Goal: Task Accomplishment & Management: Use online tool/utility

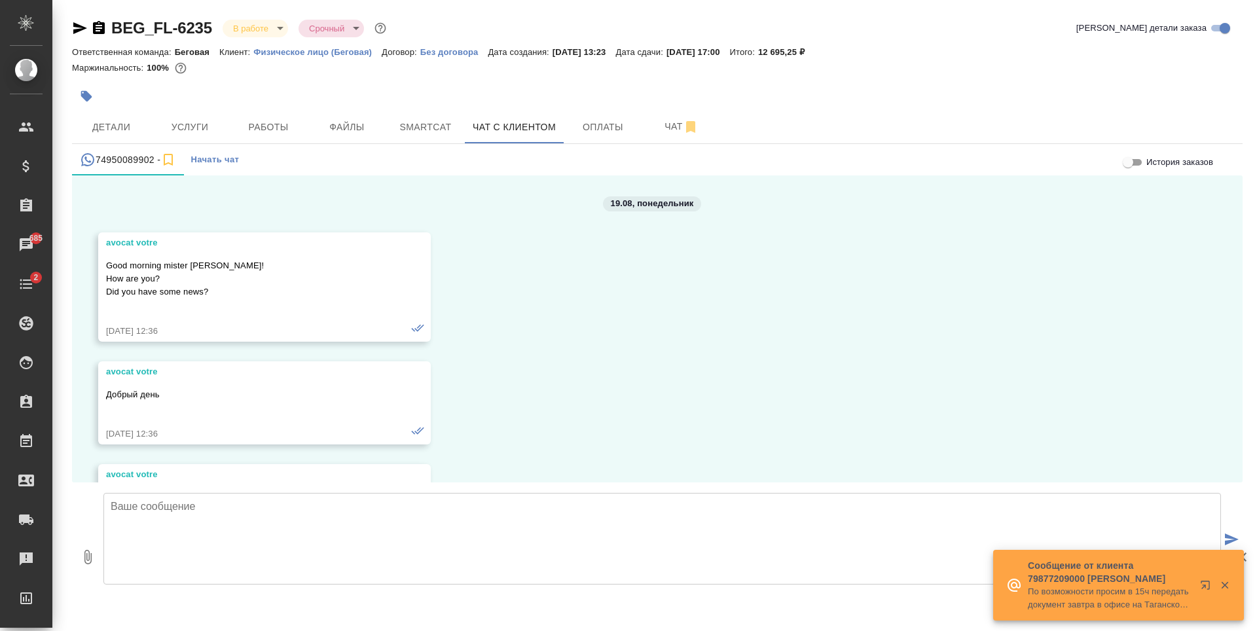
scroll to position [10367, 0]
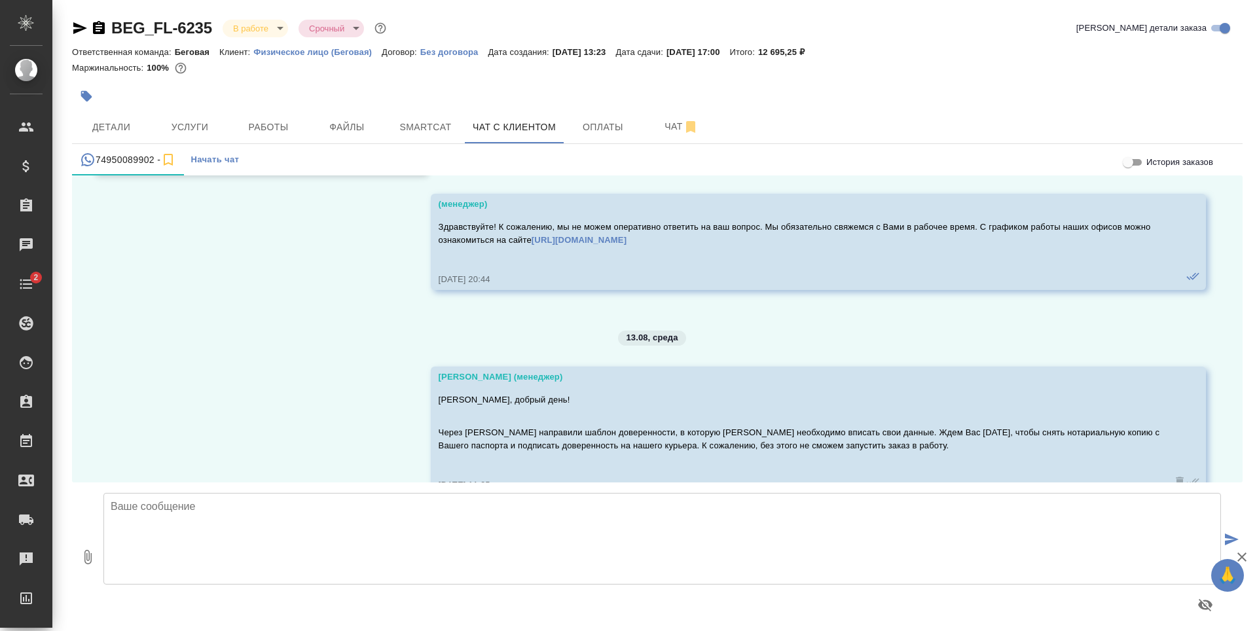
scroll to position [10367, 0]
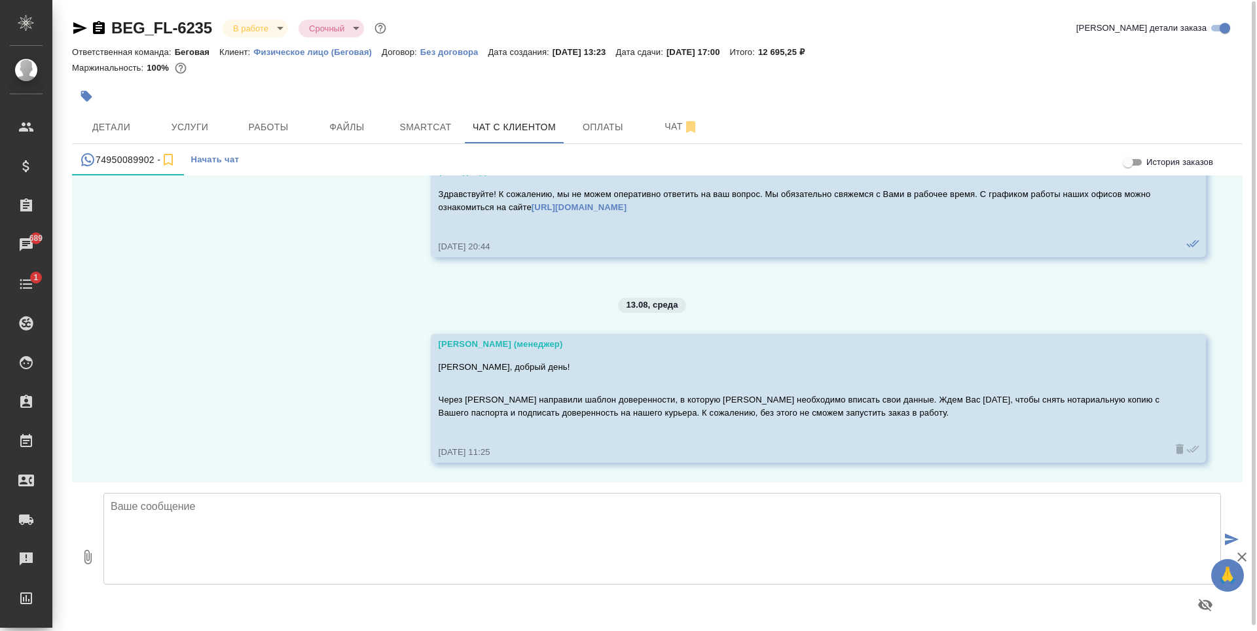
scroll to position [7, 0]
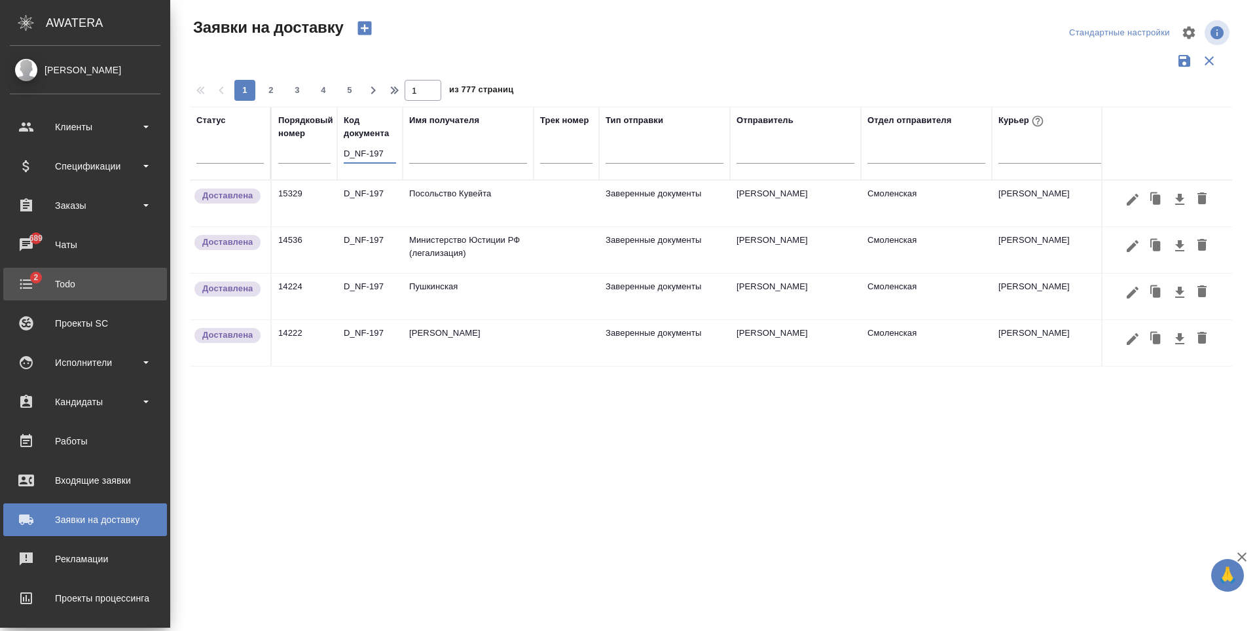
click at [26, 292] on div "Todo" at bounding box center [85, 284] width 151 height 20
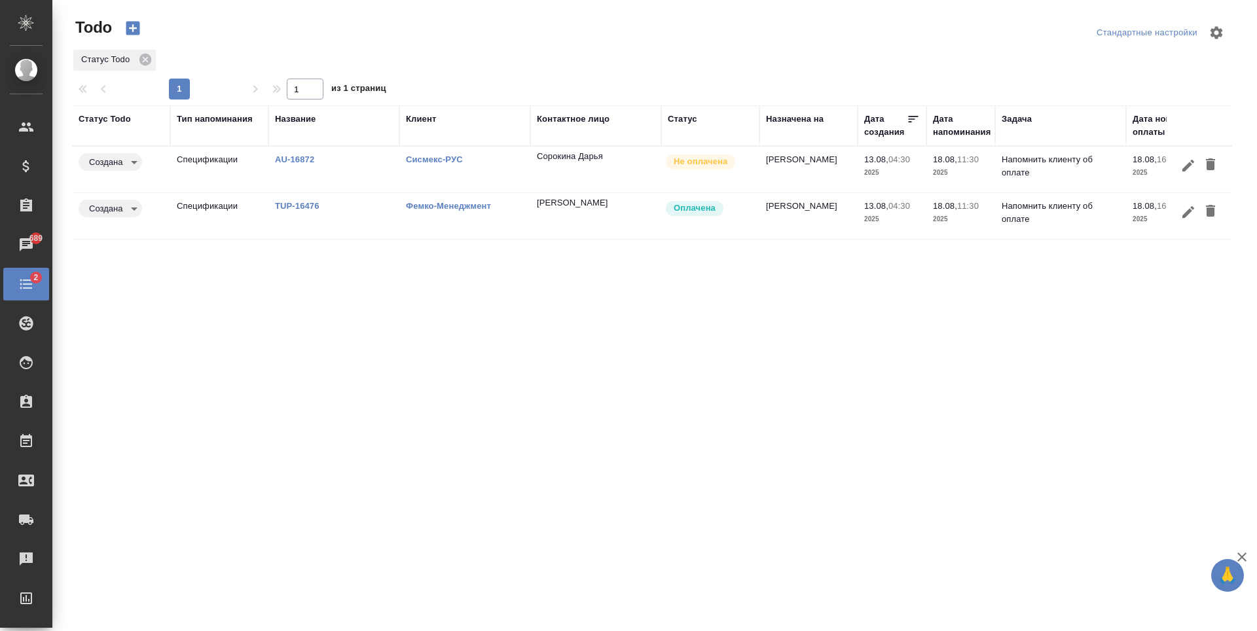
click at [580, 192] on td "Иванов Даниил" at bounding box center [595, 170] width 131 height 46
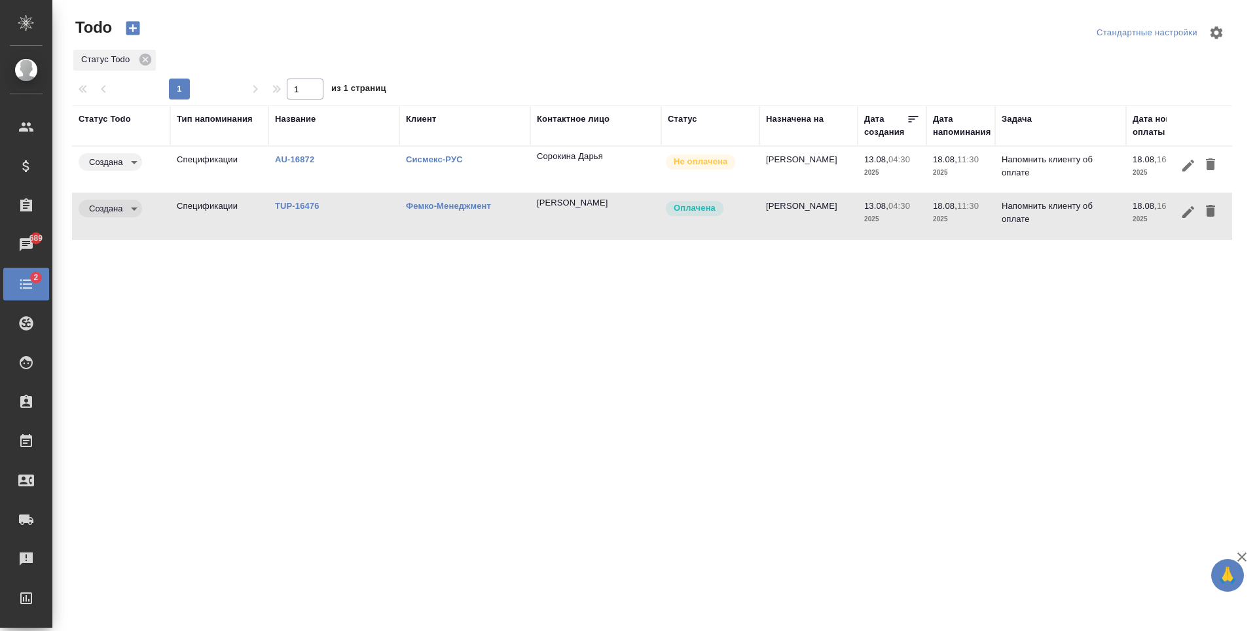
click at [580, 192] on td "Иванов Даниил" at bounding box center [595, 170] width 131 height 46
click at [714, 192] on td "Оплачена" at bounding box center [710, 170] width 98 height 46
click at [863, 308] on div "Статус Todo Тип напоминания Название Клиент Контактное лицо Статус Назначена на…" at bounding box center [652, 340] width 1160 height 471
click at [597, 192] on td "[PERSON_NAME]" at bounding box center [595, 170] width 131 height 46
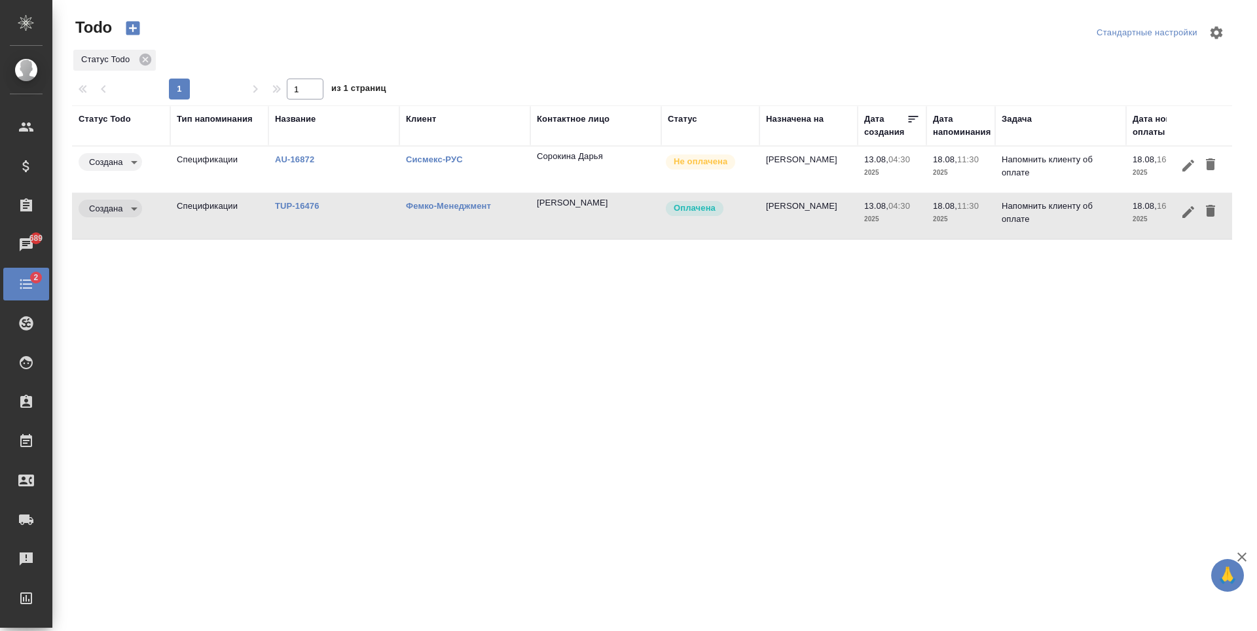
click at [622, 173] on td "Сорокина Дарья" at bounding box center [595, 170] width 131 height 46
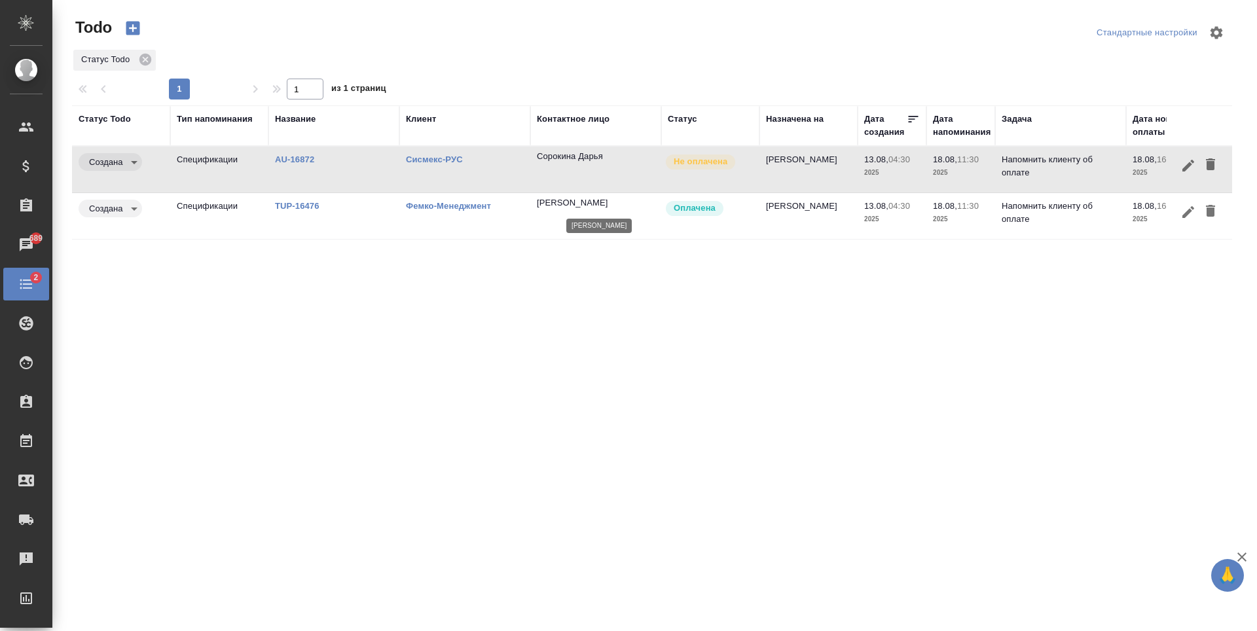
click at [625, 198] on div "[PERSON_NAME]" at bounding box center [596, 202] width 118 height 13
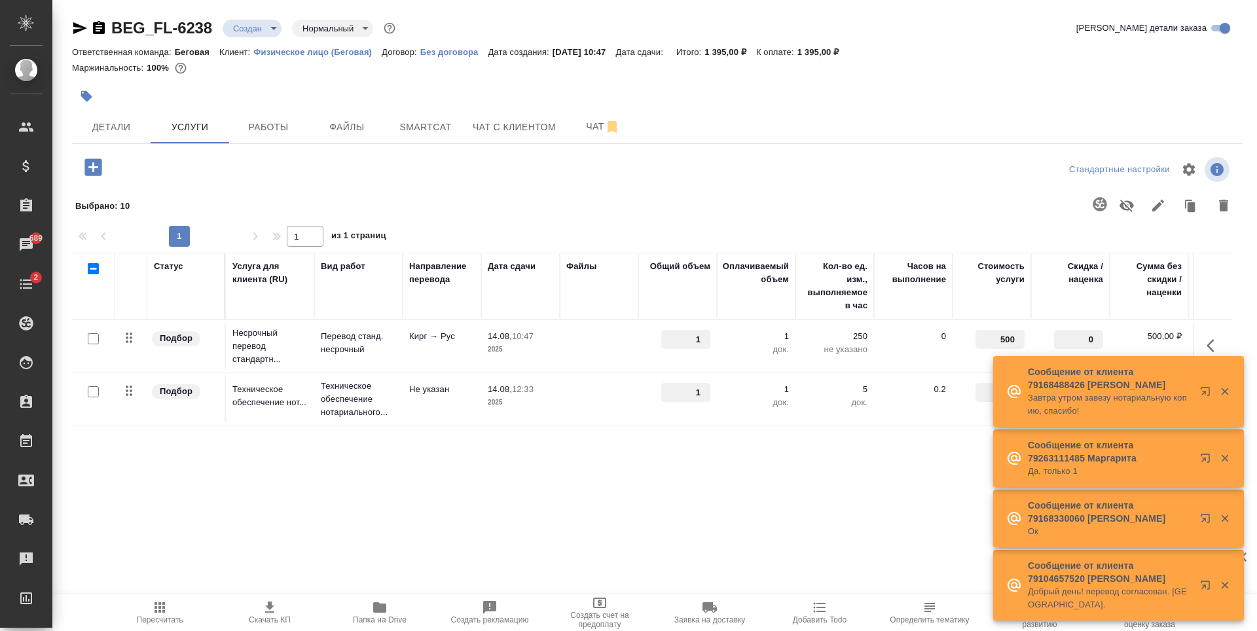
scroll to position [0, 74]
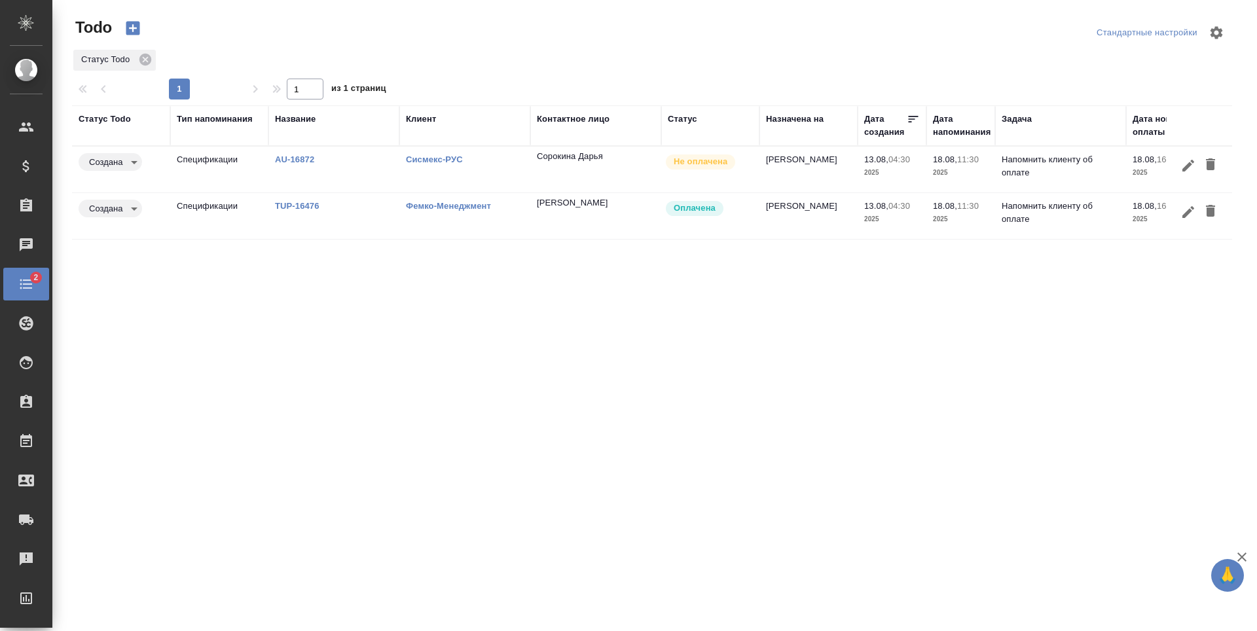
click at [600, 192] on td "[PERSON_NAME]" at bounding box center [595, 170] width 131 height 46
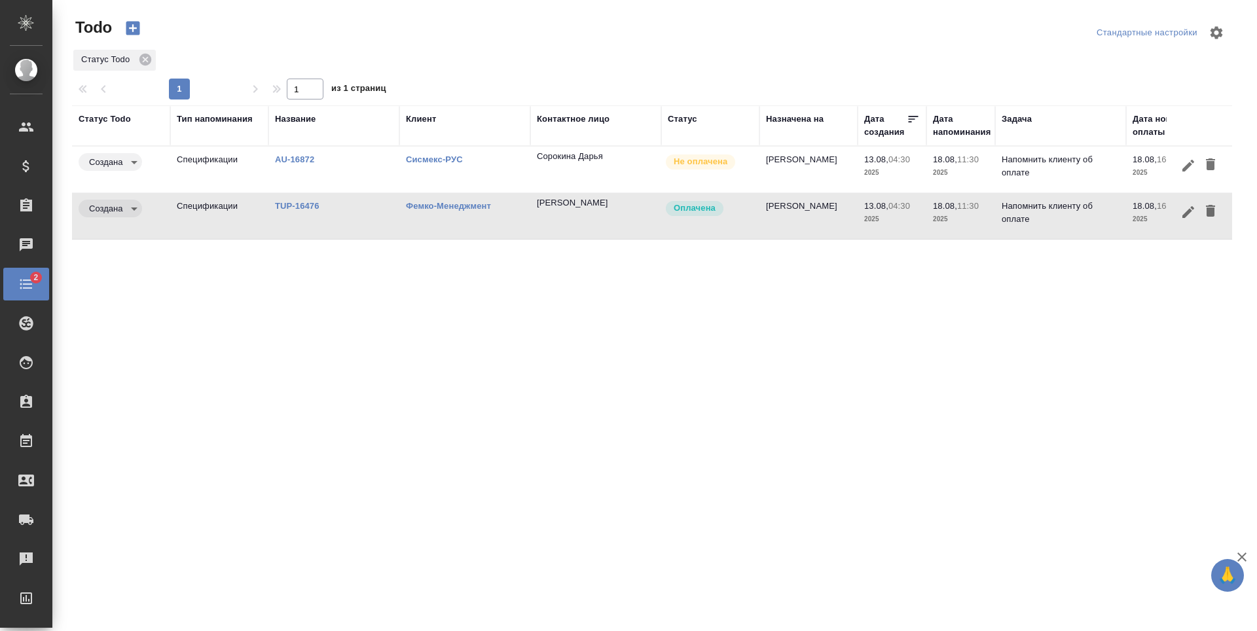
click at [600, 192] on td "[PERSON_NAME]" at bounding box center [595, 170] width 131 height 46
click at [282, 164] on link "TUP-16476" at bounding box center [294, 160] width 39 height 10
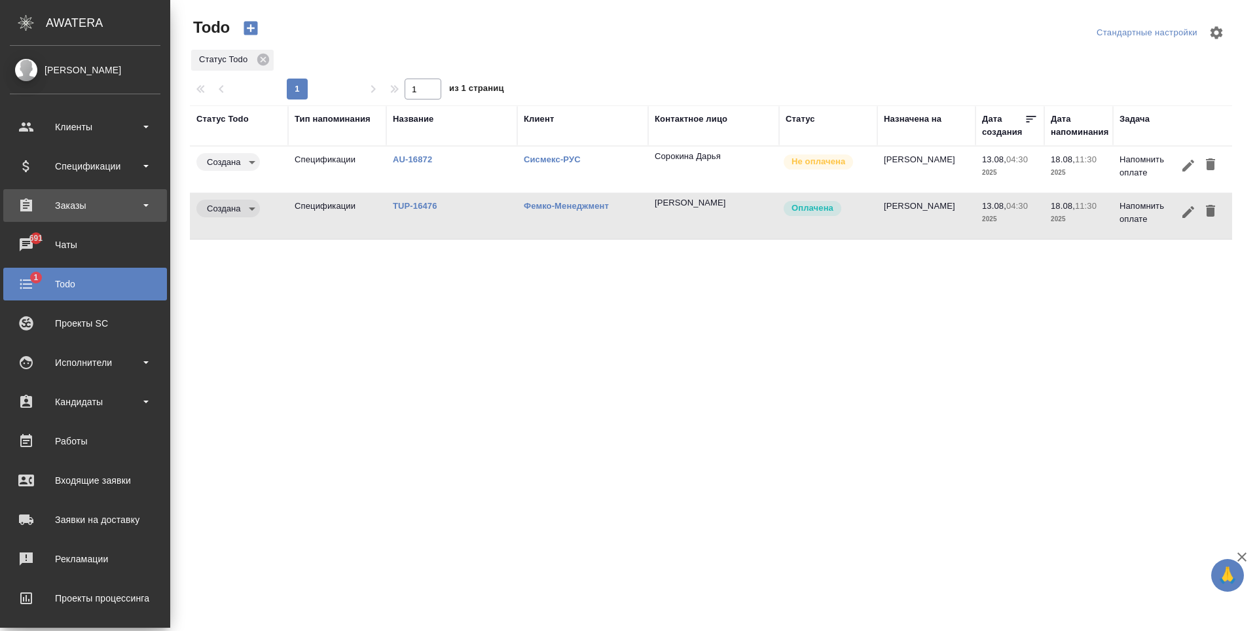
click at [72, 202] on div "Заказы" at bounding box center [85, 206] width 151 height 20
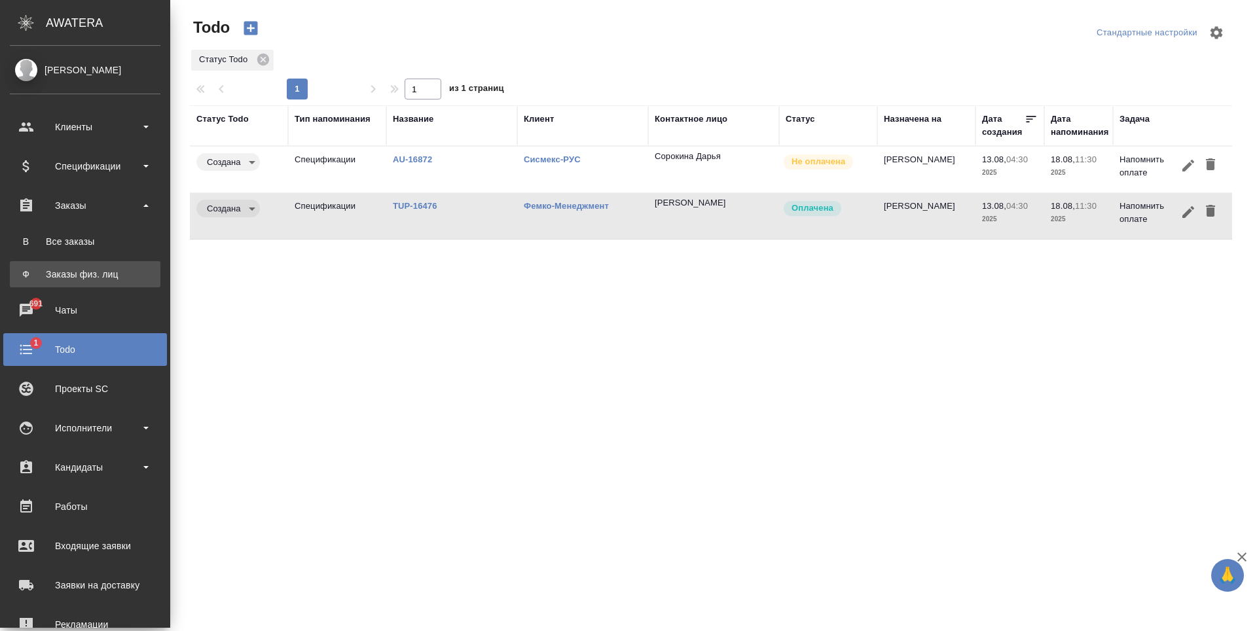
click at [126, 274] on div "Заказы физ. лиц" at bounding box center [84, 274] width 137 height 13
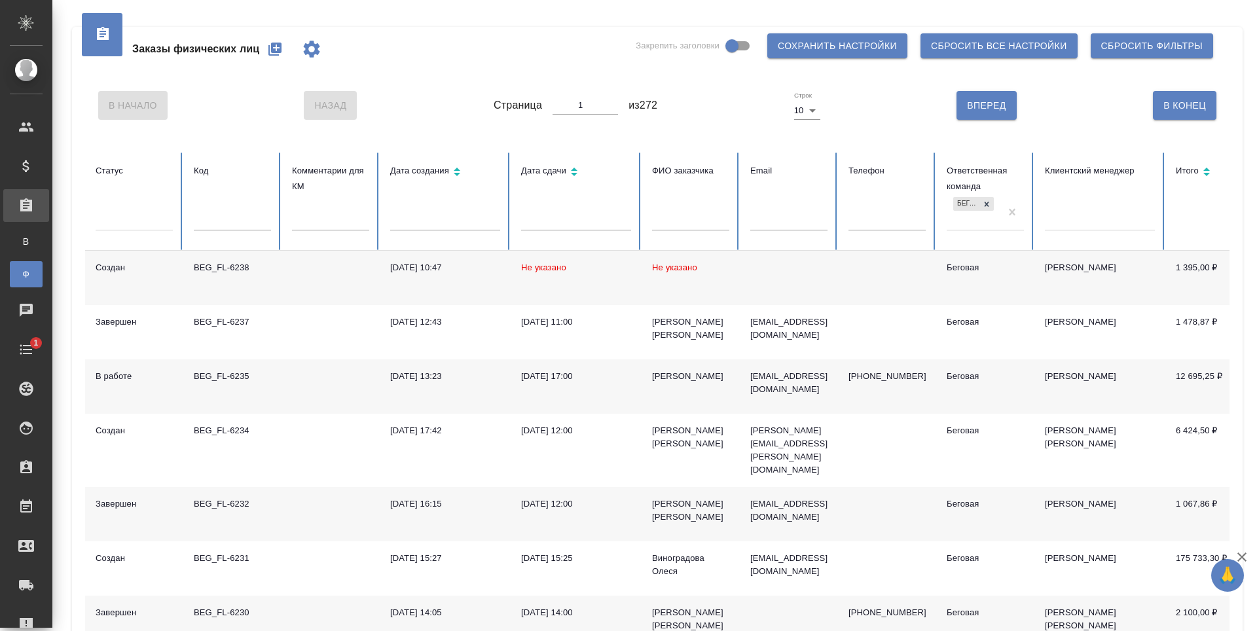
click at [708, 215] on input "text" at bounding box center [690, 221] width 77 height 18
type input "r"
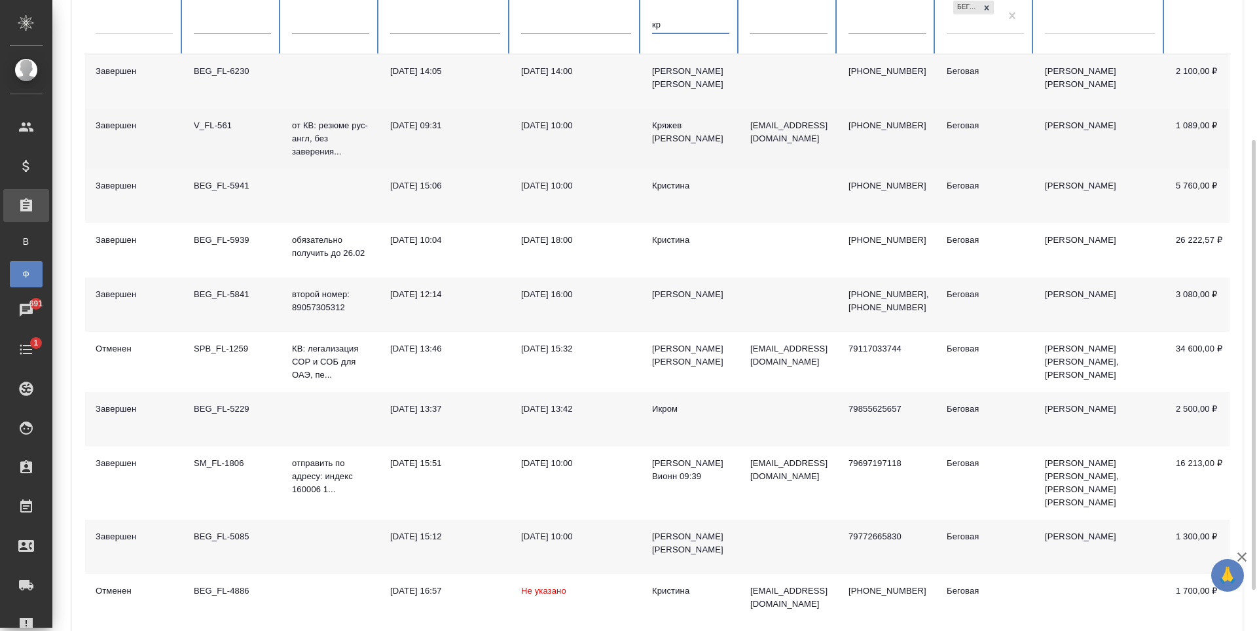
scroll to position [253, 0]
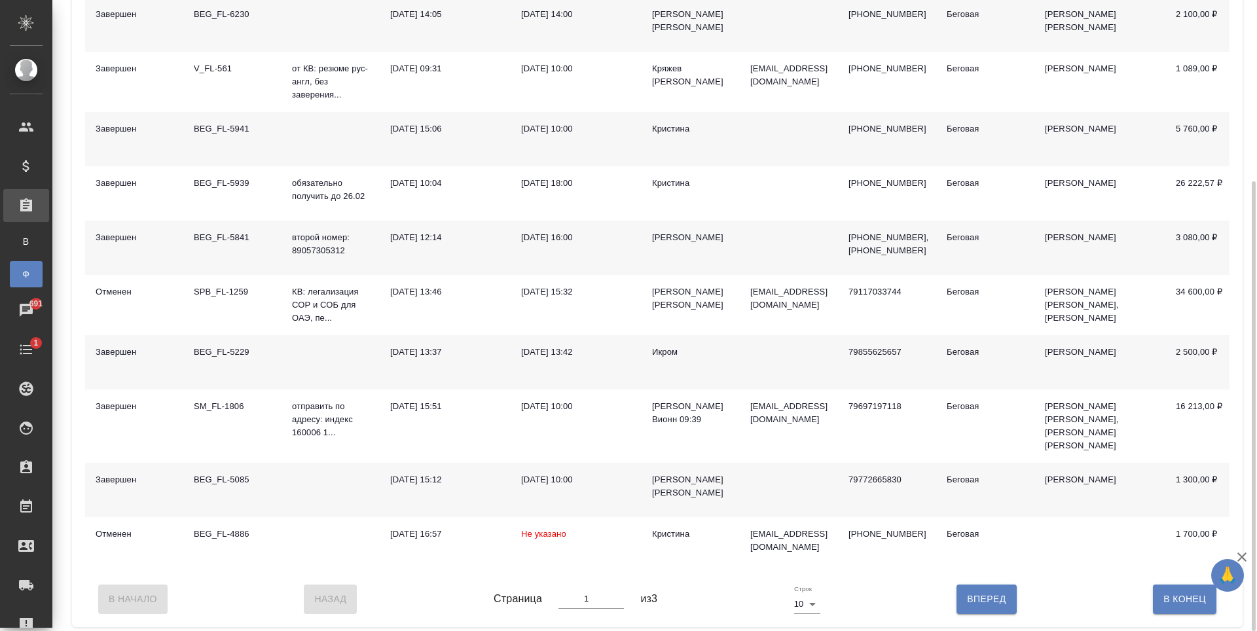
type input "кр"
type input "2"
click at [616, 591] on input "2" at bounding box center [591, 599] width 65 height 18
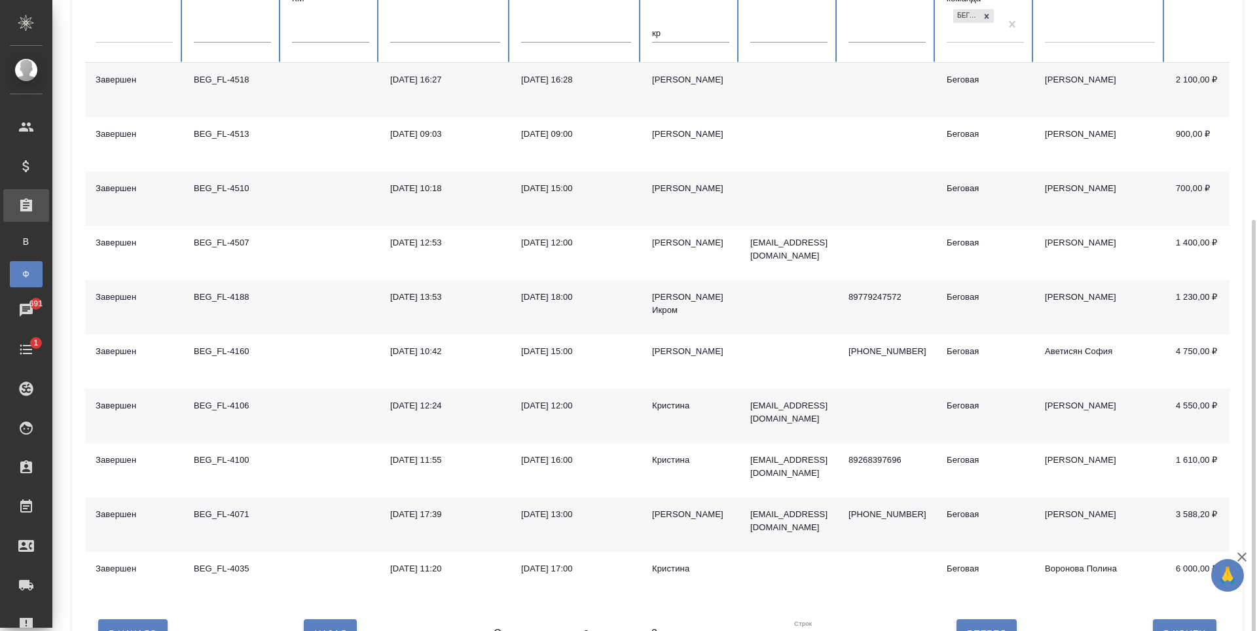
scroll to position [236, 0]
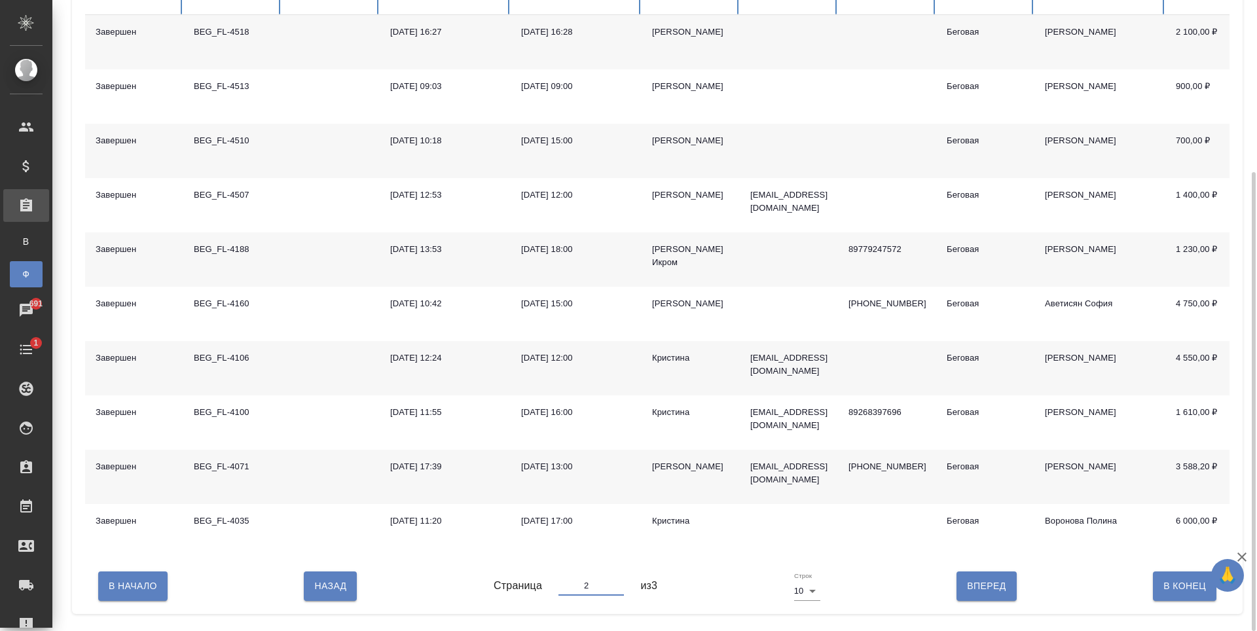
type input "3"
click at [618, 594] on input "3" at bounding box center [591, 586] width 65 height 18
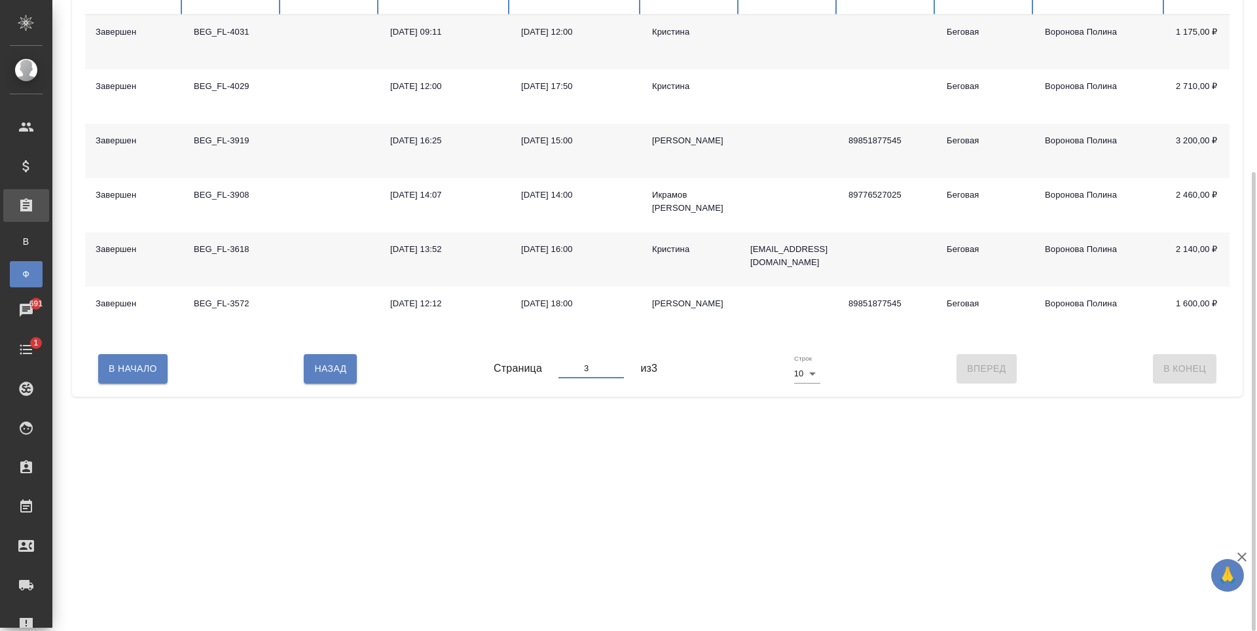
scroll to position [105, 0]
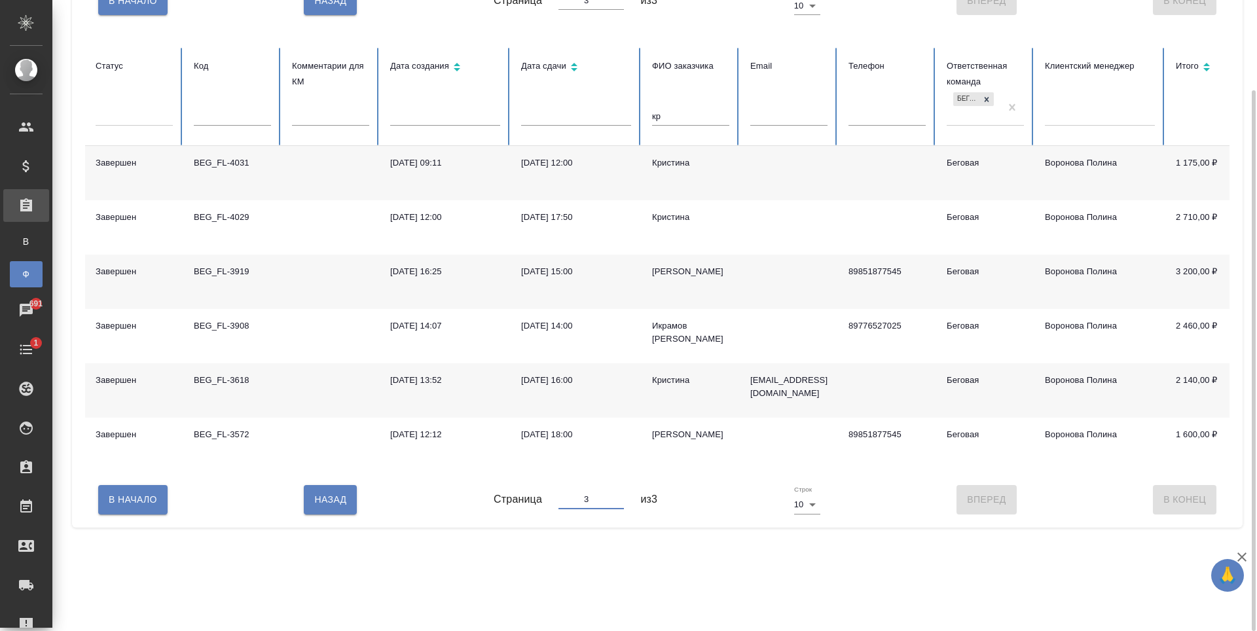
click at [706, 112] on input "кр" at bounding box center [690, 116] width 77 height 18
type input "к"
type input "1"
type input "т"
type input "1"
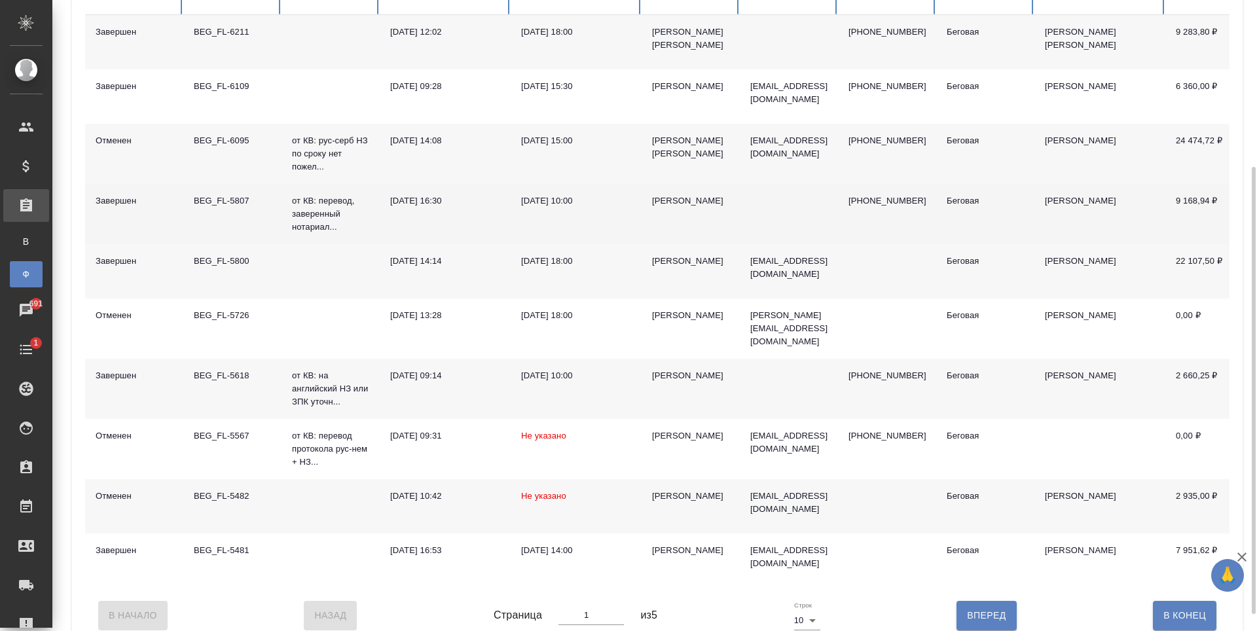
scroll to position [259, 0]
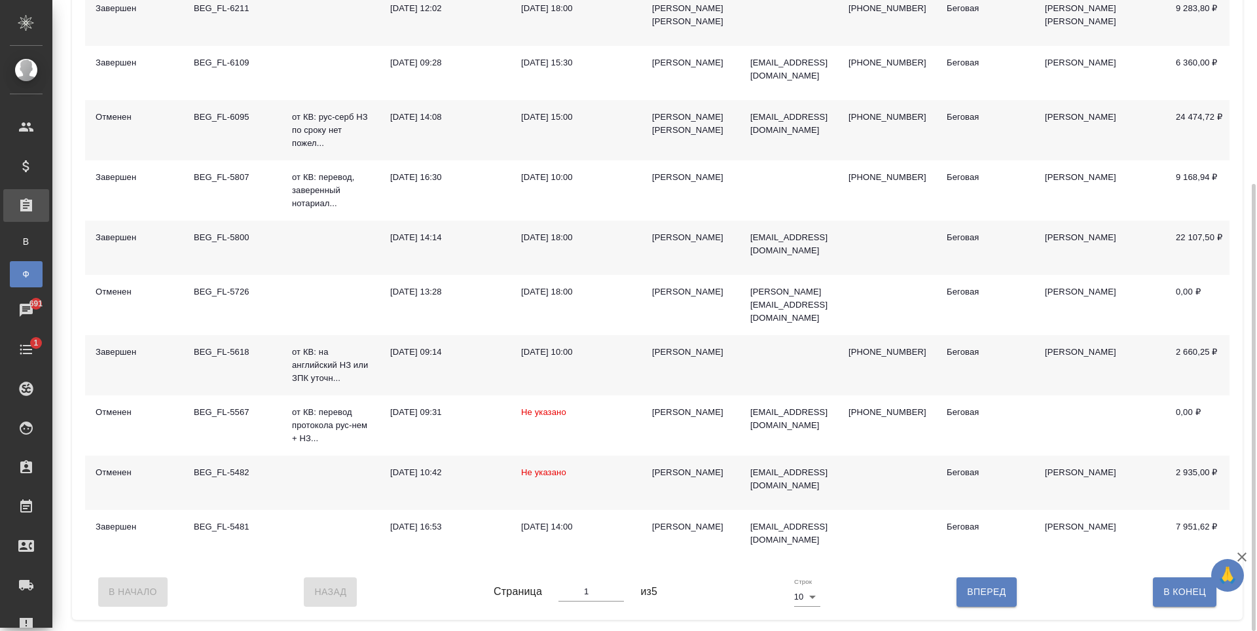
type input "татьяна"
type input "2"
click at [616, 593] on input "2" at bounding box center [591, 592] width 65 height 18
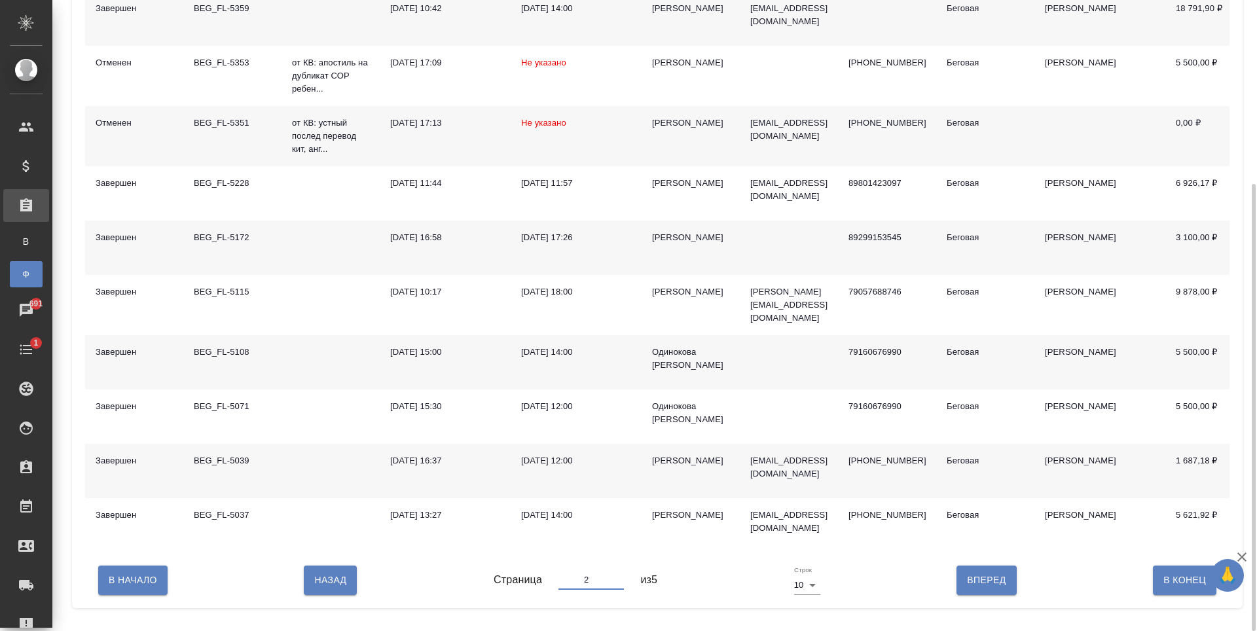
type input "3"
click at [617, 589] on input "3" at bounding box center [591, 580] width 65 height 18
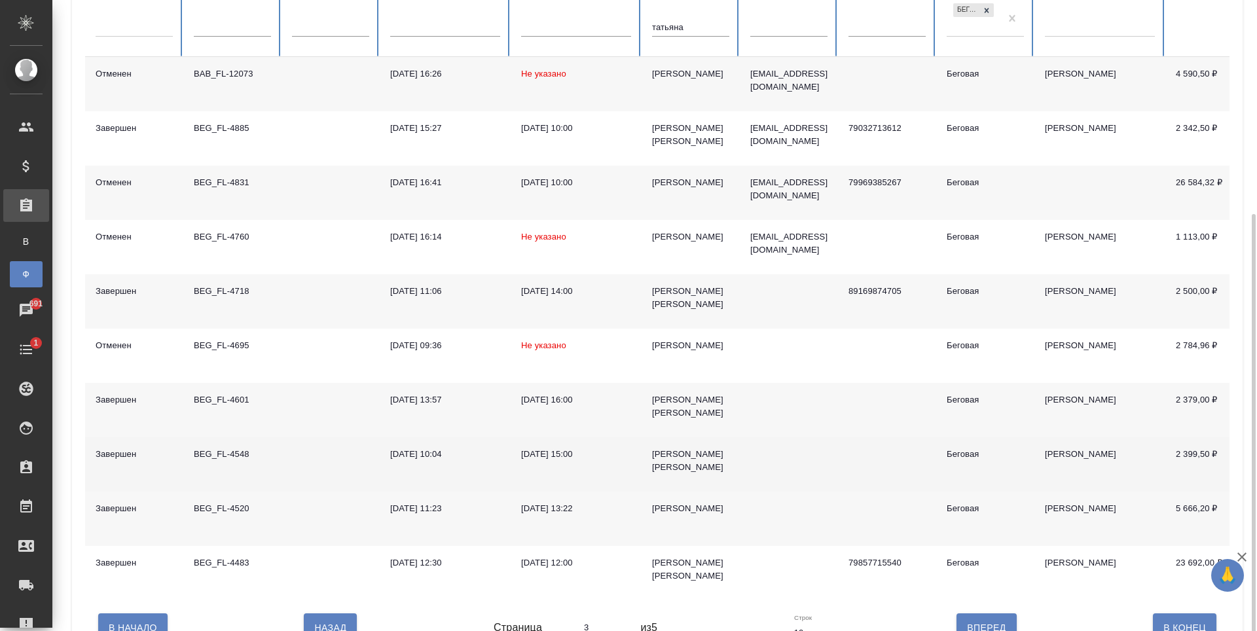
scroll to position [236, 0]
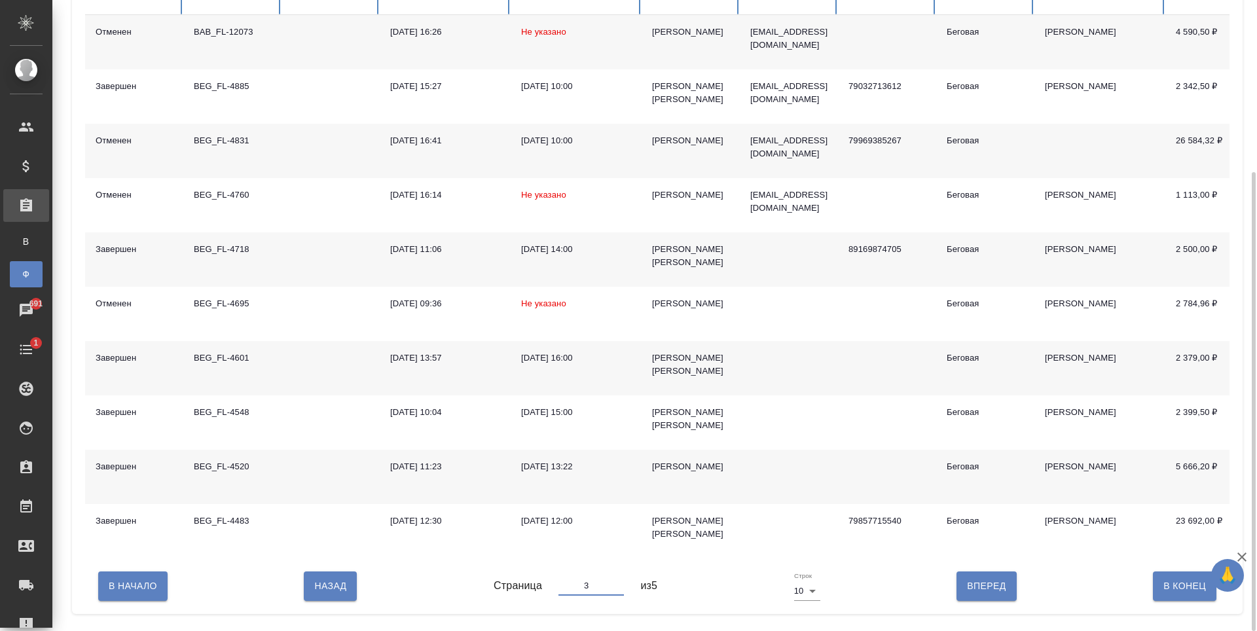
type input "4"
click at [615, 594] on input "4" at bounding box center [591, 586] width 65 height 18
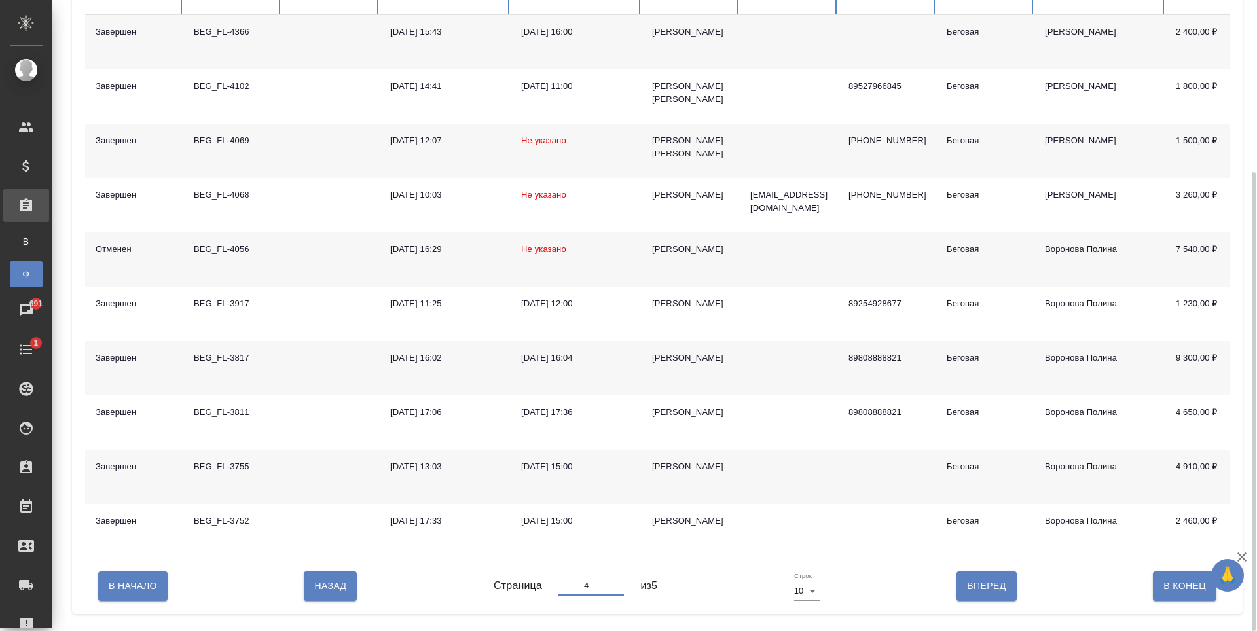
type input "5"
click at [616, 593] on input "5" at bounding box center [591, 586] width 65 height 18
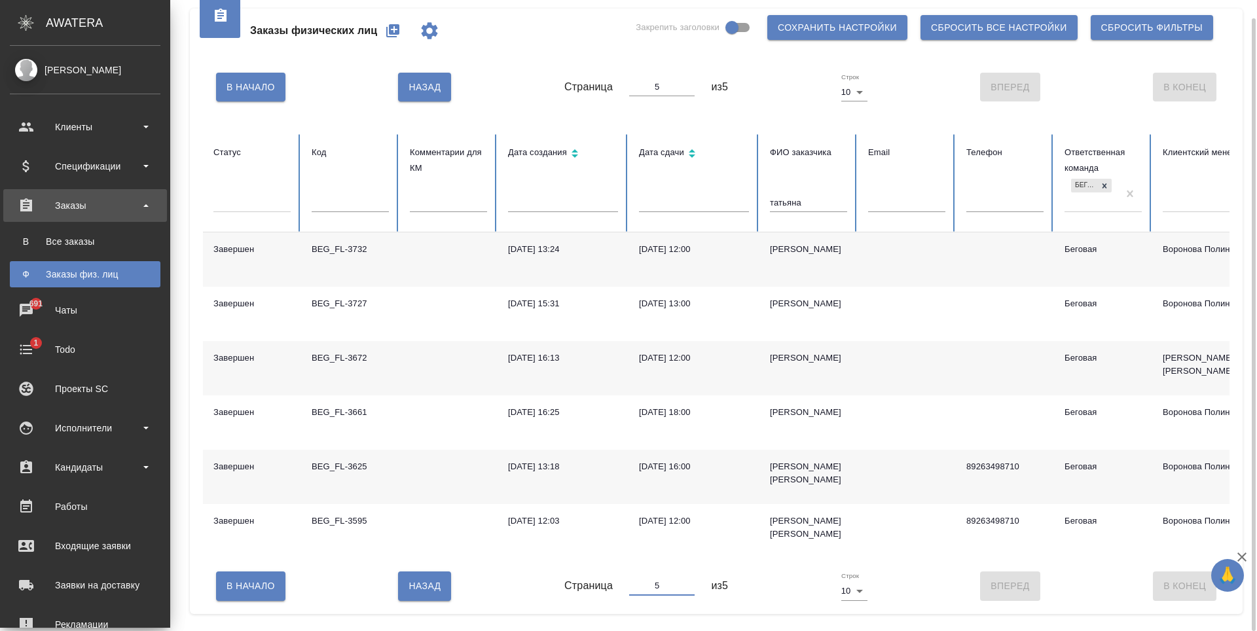
scroll to position [18, 0]
click at [55, 282] on link "Ф Заказы физ. лиц" at bounding box center [85, 274] width 151 height 26
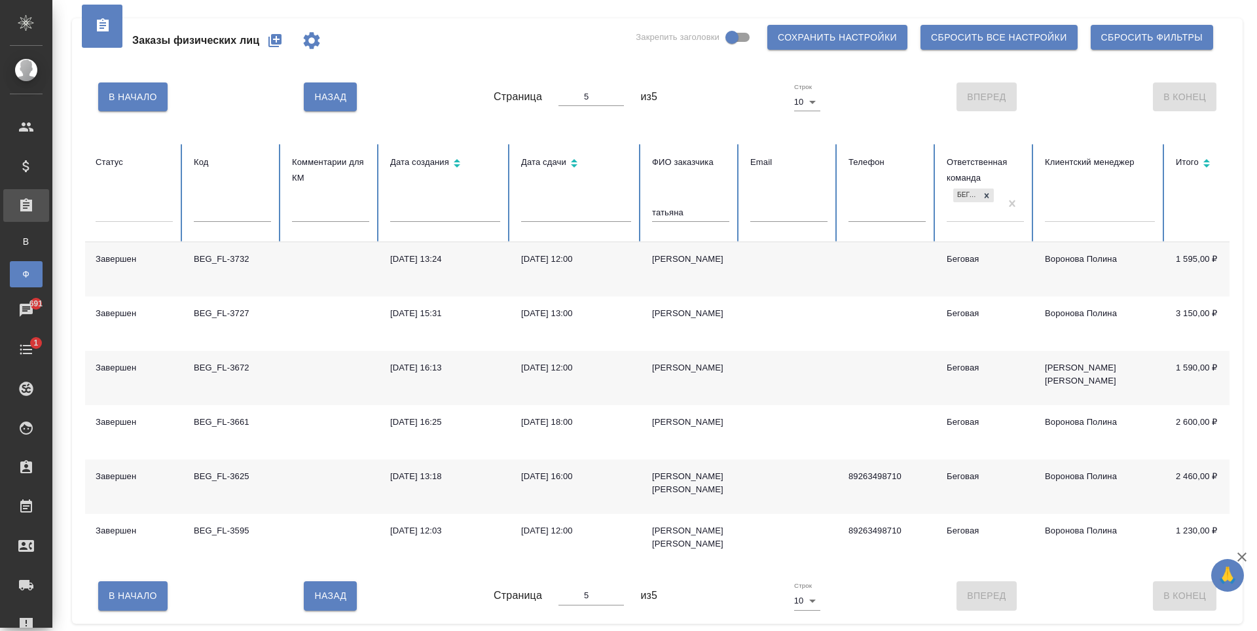
click at [684, 204] on input "татьяна" at bounding box center [690, 213] width 77 height 18
click at [723, 38] on input "Закрепить заголовки" at bounding box center [732, 37] width 75 height 25
type input "1"
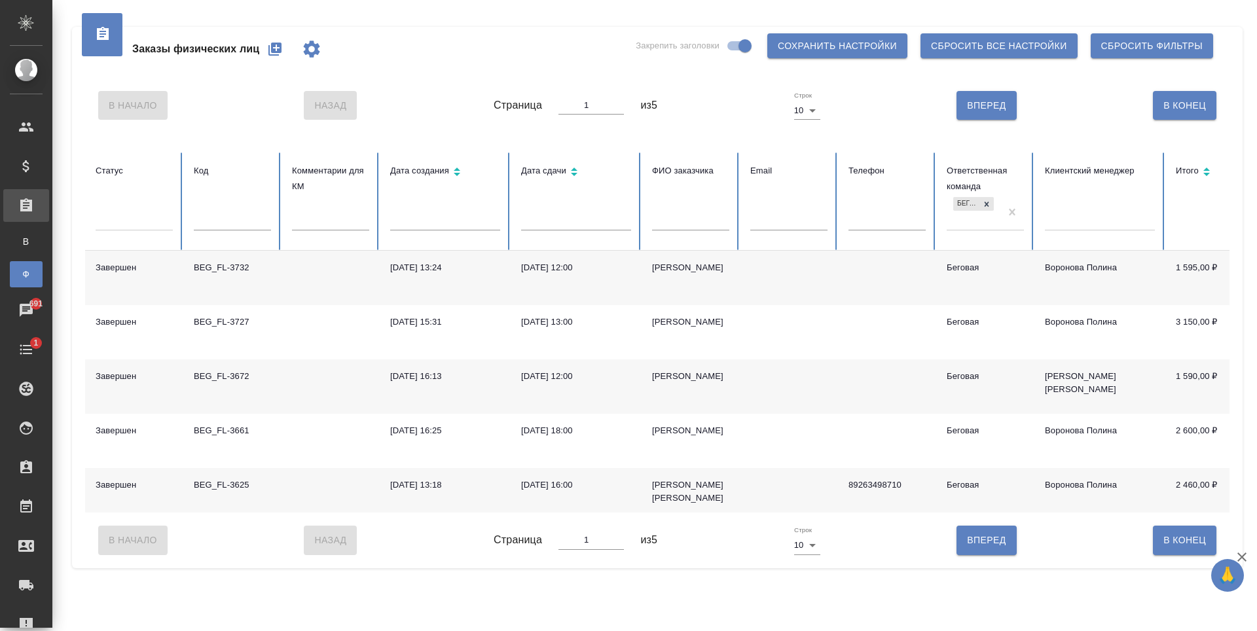
click at [740, 41] on input "Закрепить заголовки" at bounding box center [745, 45] width 75 height 25
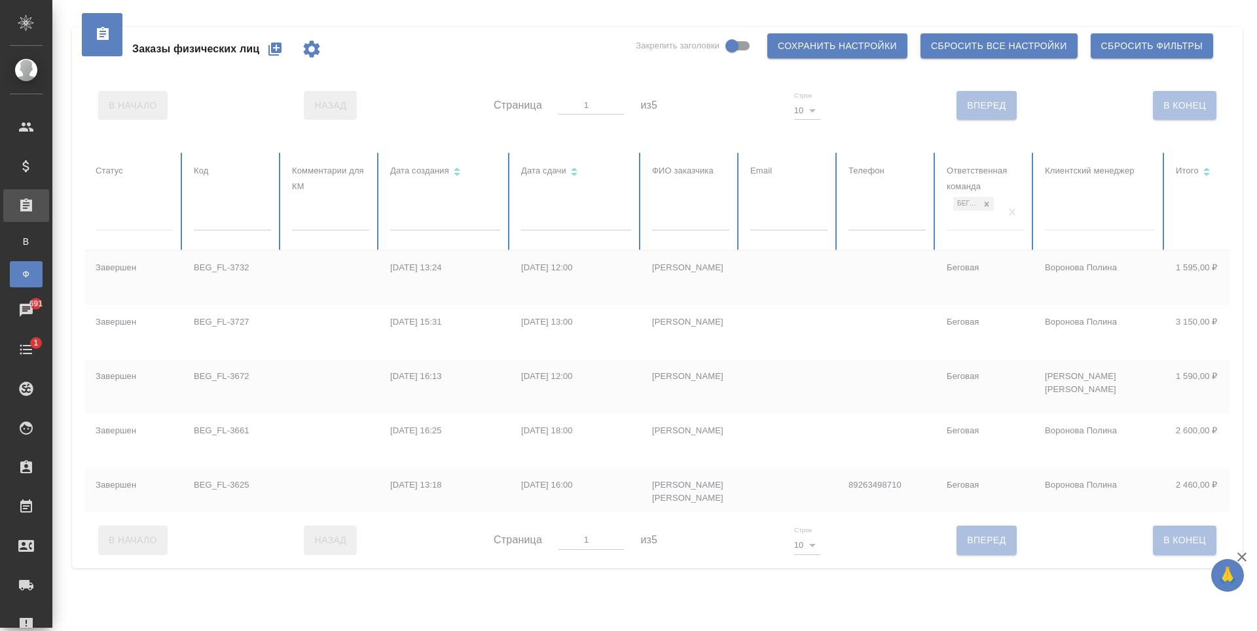
scroll to position [0, 0]
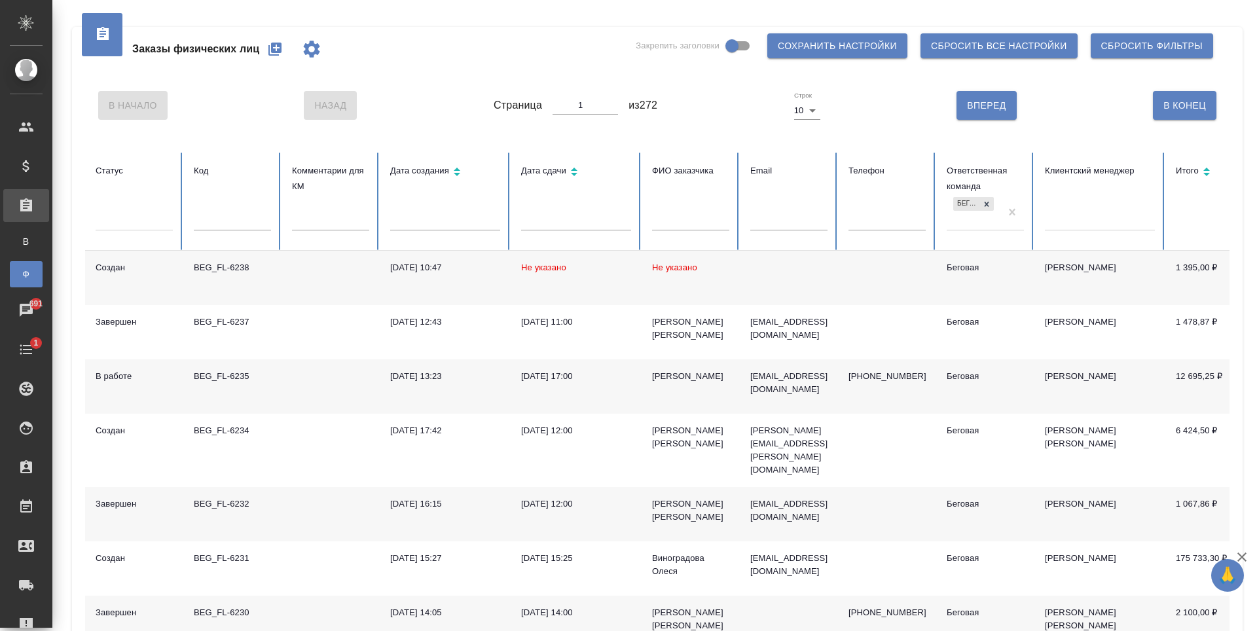
click at [739, 118] on div "В Начало Назад Страница 1 из 272 Строк 10 10 Вперед В Конец" at bounding box center [657, 105] width 1145 height 55
click at [270, 48] on icon "button" at bounding box center [274, 49] width 13 height 13
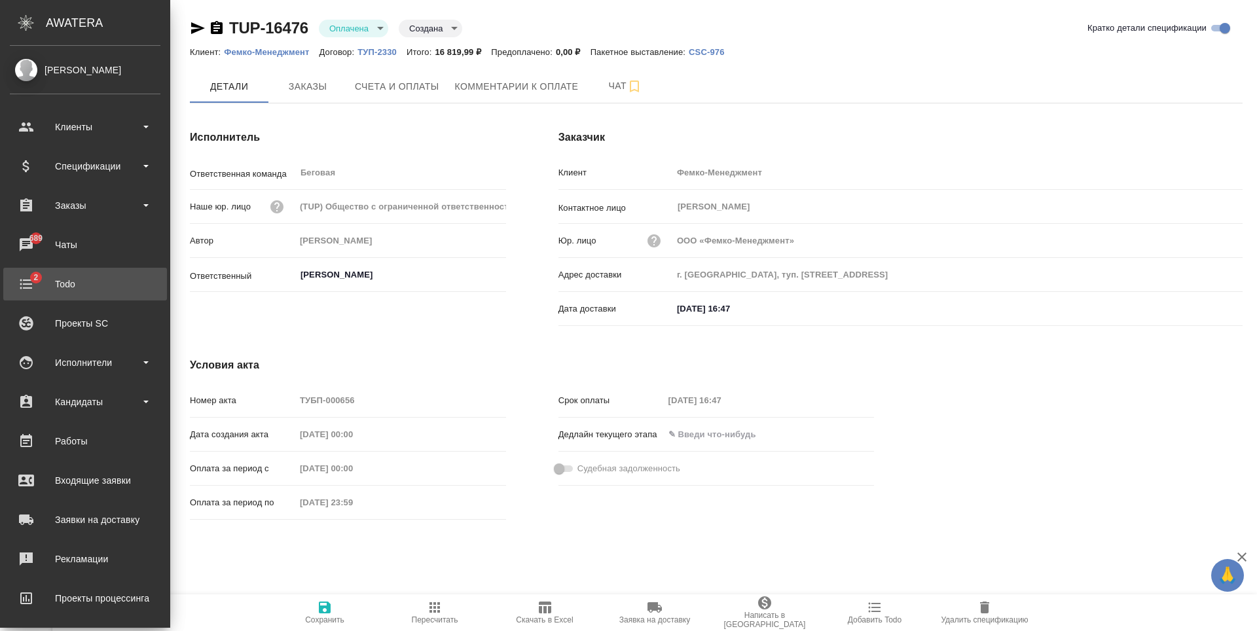
click at [32, 284] on div "Todo" at bounding box center [85, 284] width 151 height 20
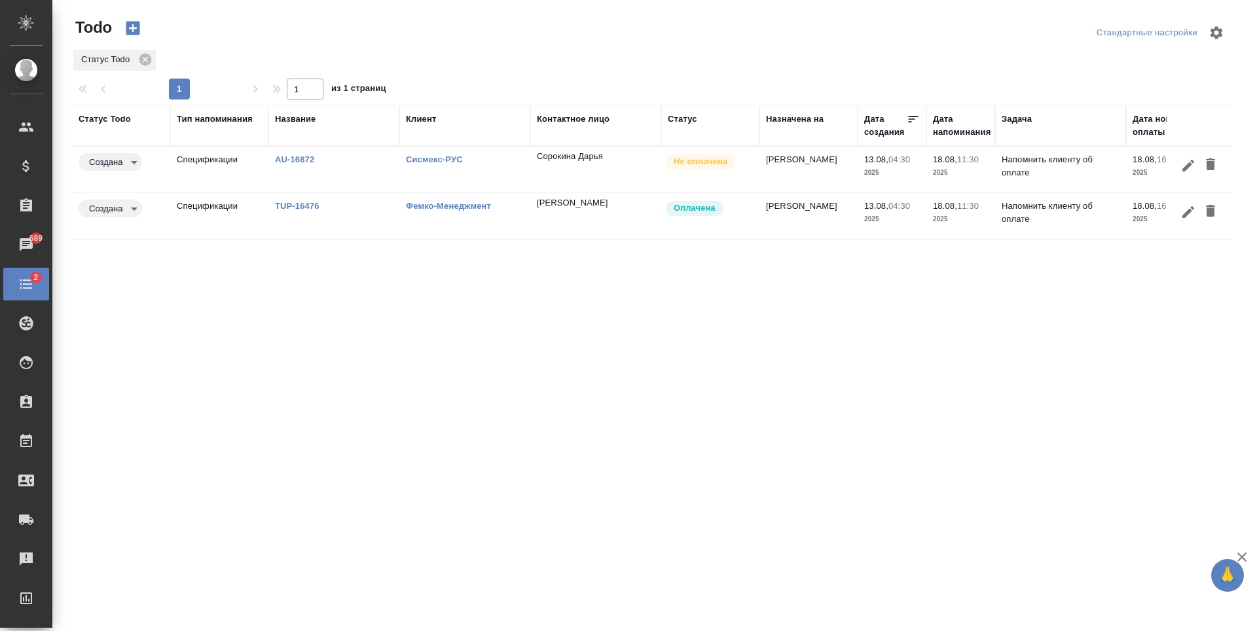
click at [545, 192] on td "[PERSON_NAME]" at bounding box center [595, 170] width 131 height 46
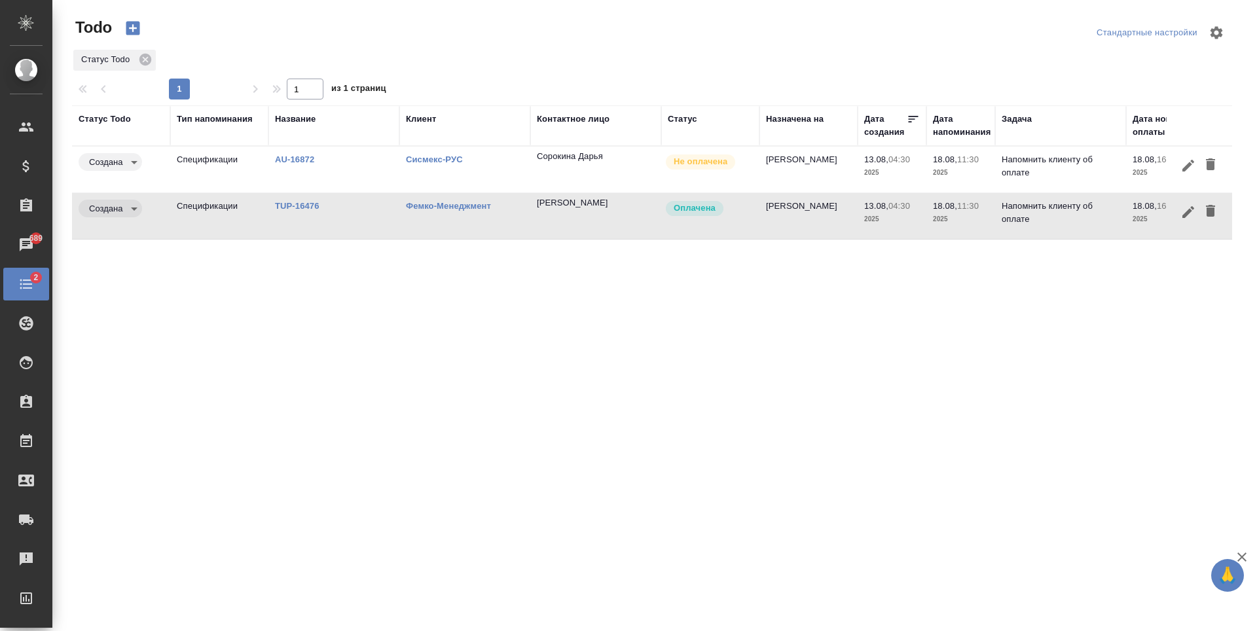
click at [303, 164] on link "TUP-16476" at bounding box center [294, 160] width 39 height 10
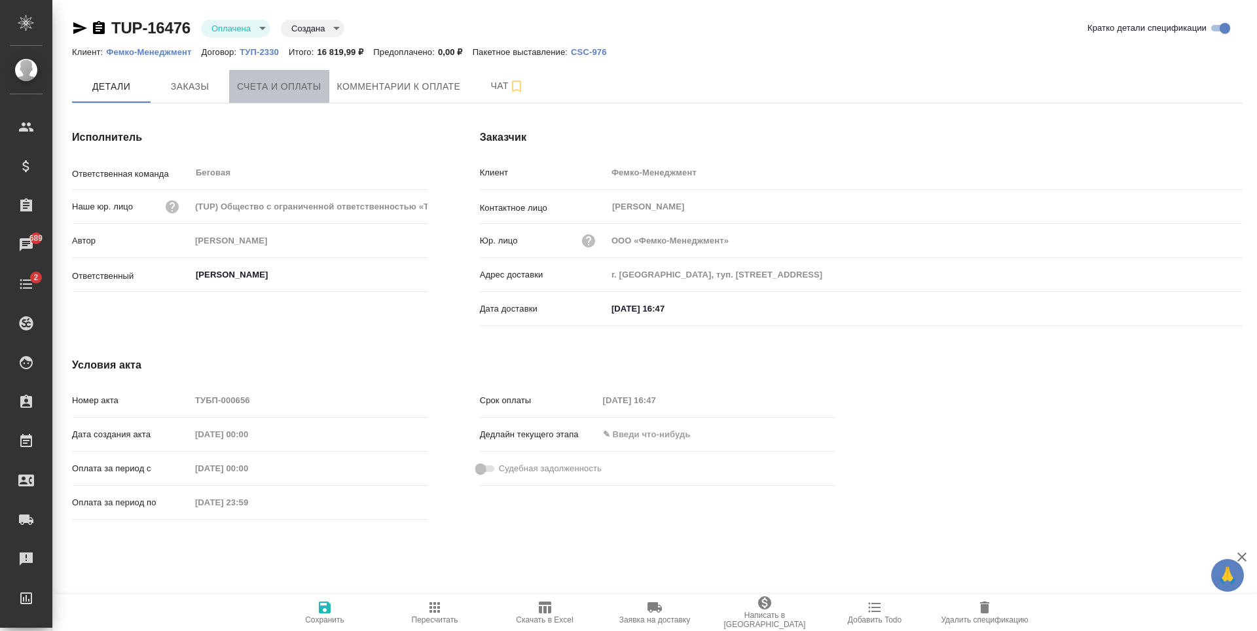
click at [274, 75] on button "Счета и оплаты" at bounding box center [279, 86] width 100 height 33
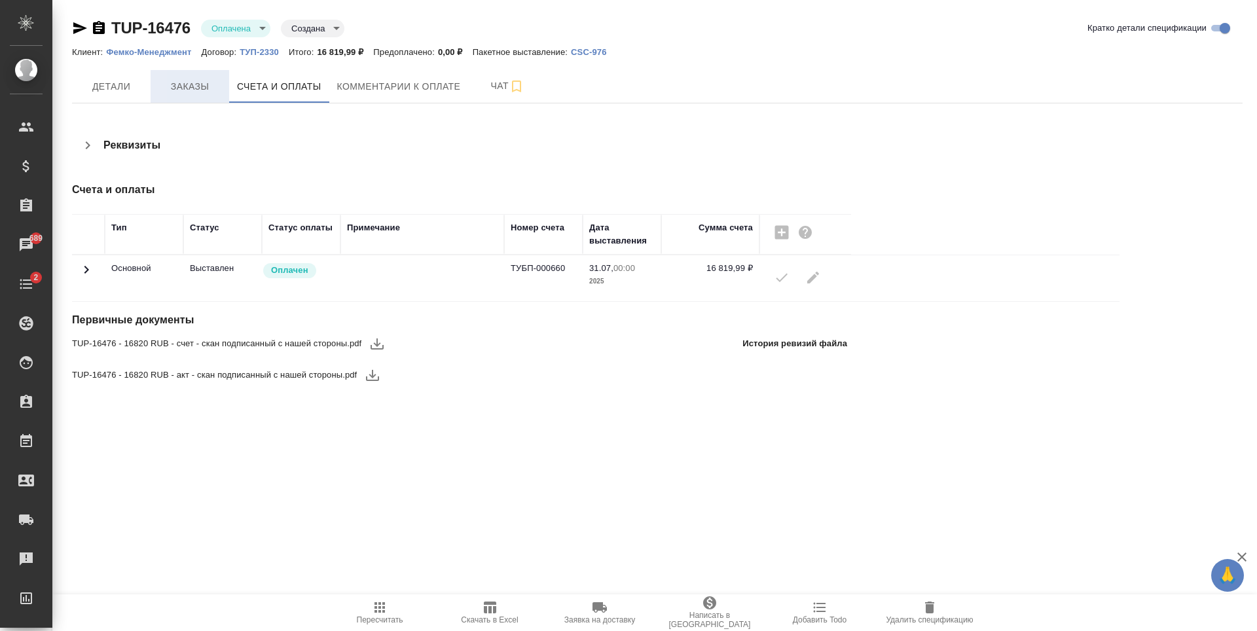
click at [219, 101] on button "Заказы" at bounding box center [190, 86] width 79 height 33
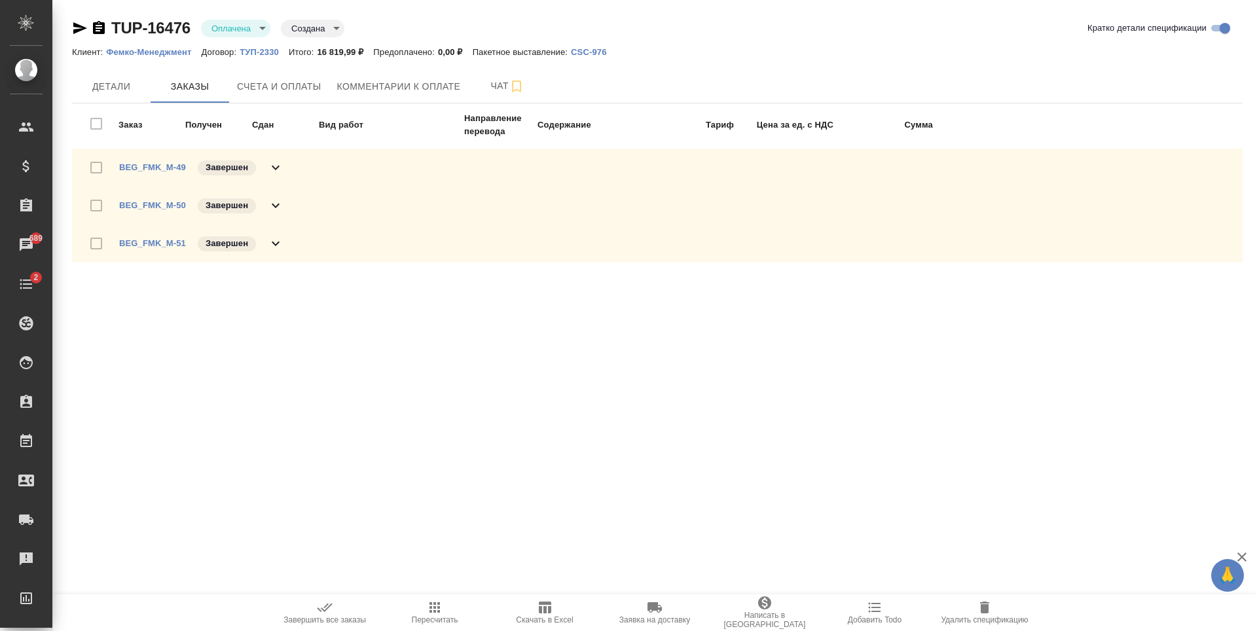
click at [312, 31] on body "🙏 .cls-1 fill:#fff; AWATERA [PERSON_NAME] Спецификации Заказы 689 Чаты 2 Todo П…" at bounding box center [628, 315] width 1257 height 631
click at [418, 33] on div at bounding box center [628, 315] width 1257 height 631
click at [267, 34] on body "🙏 .cls-1 fill:#fff; AWATERA Antonova Kristina Клиенты Спецификации Заказы 689 Ч…" at bounding box center [628, 315] width 1257 height 631
click at [441, 7] on div at bounding box center [628, 315] width 1257 height 631
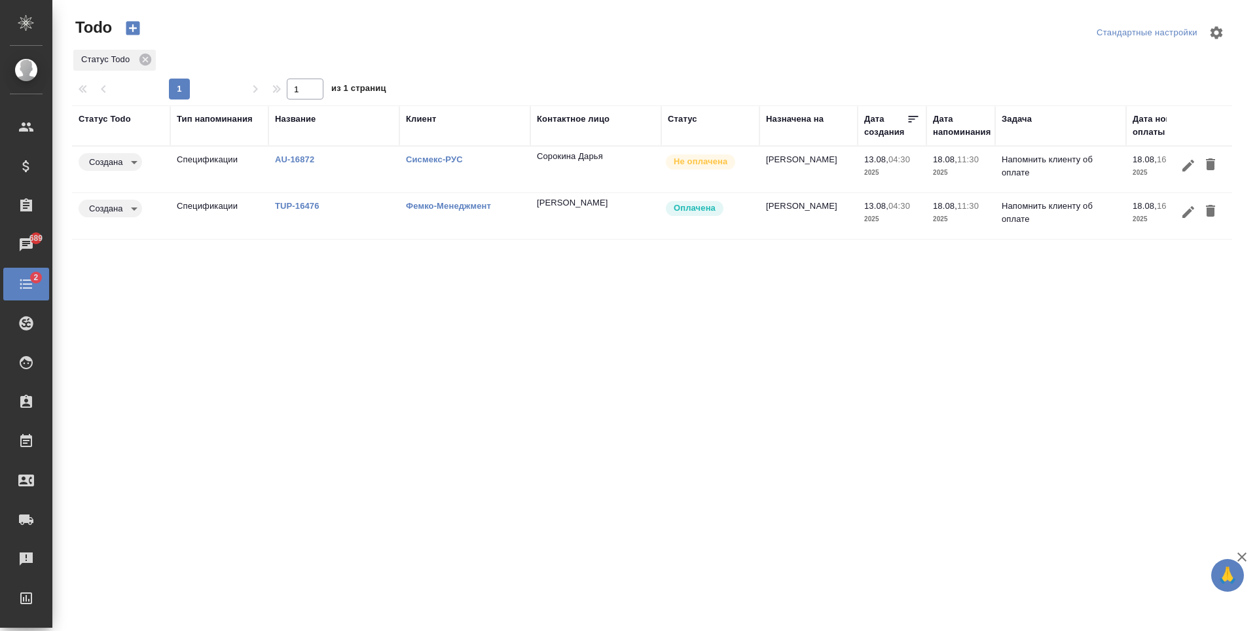
click at [1225, 211] on div at bounding box center [1199, 212] width 52 height 24
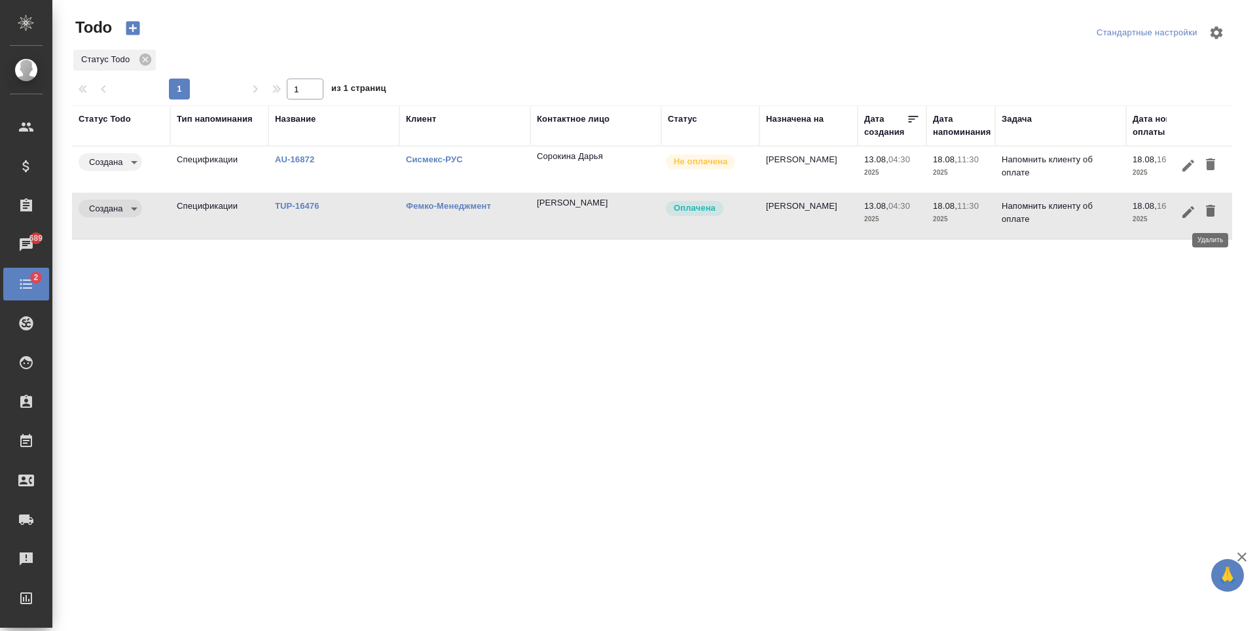
click at [1208, 205] on icon "button" at bounding box center [1211, 211] width 16 height 16
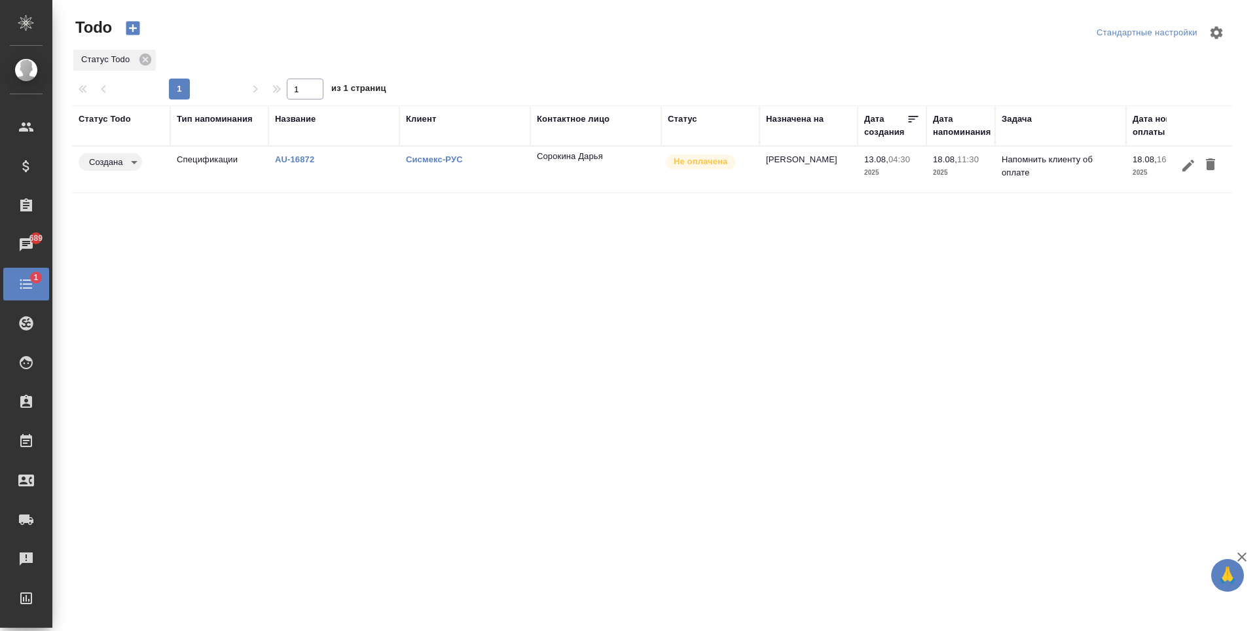
click at [312, 165] on p "AU-16872" at bounding box center [334, 159] width 118 height 13
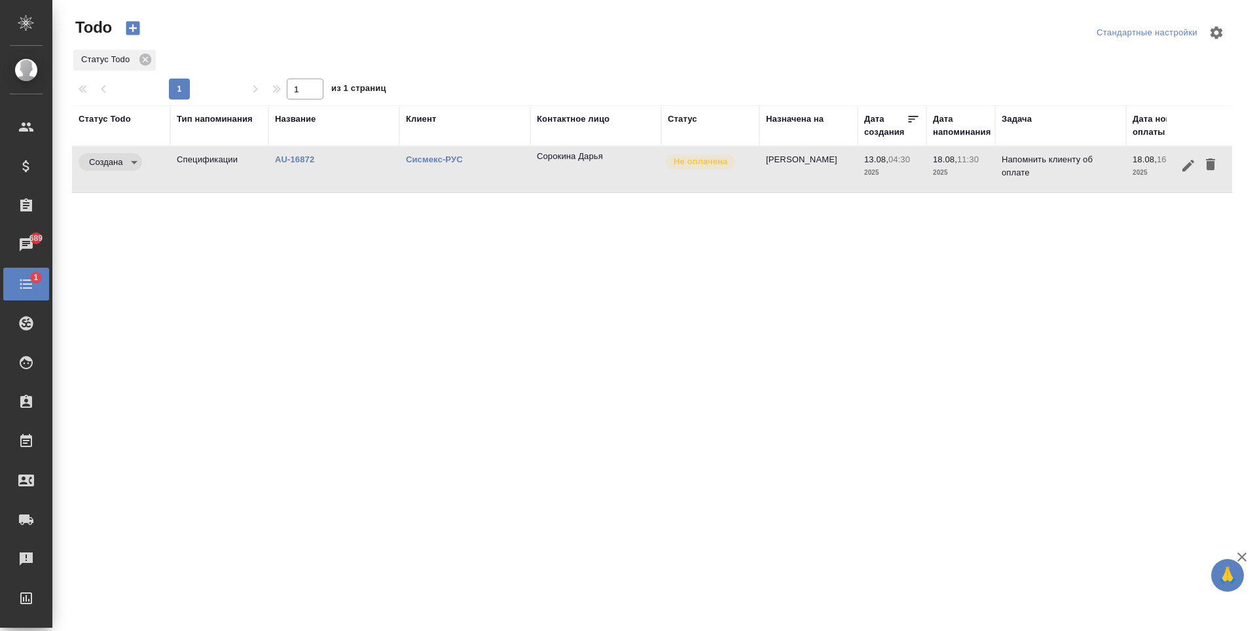
click at [515, 347] on div "Статус Todo Тип напоминания Название Клиент Контактное лицо Статус Назначена на…" at bounding box center [652, 340] width 1160 height 471
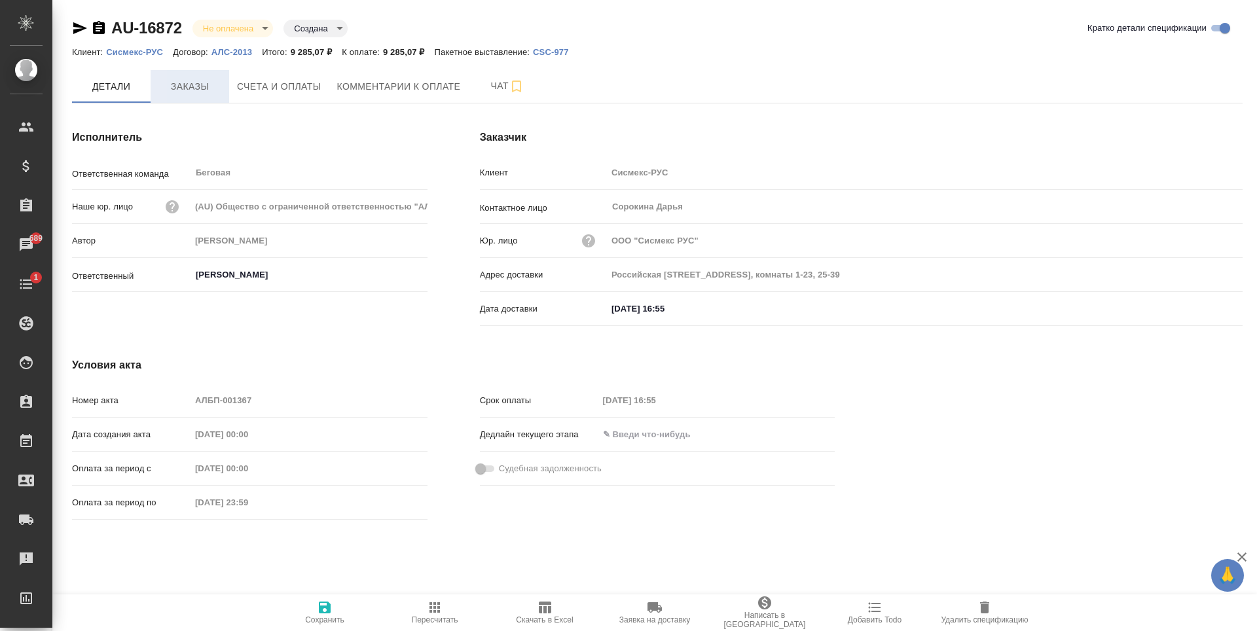
click at [201, 96] on button "Заказы" at bounding box center [190, 86] width 79 height 33
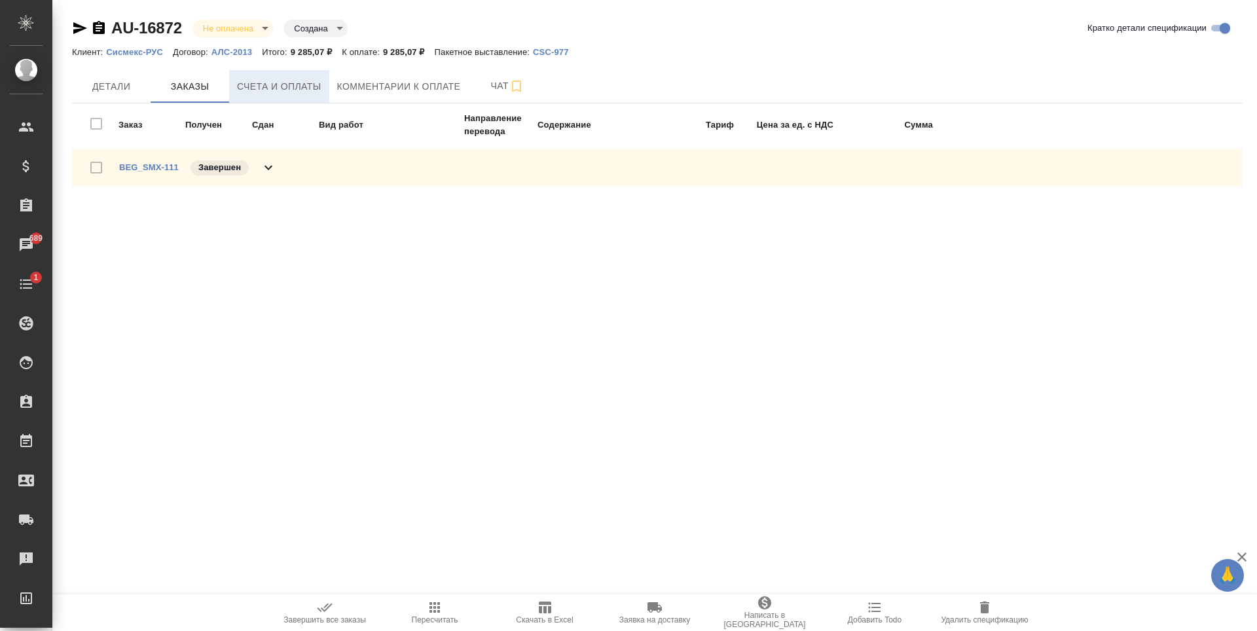
click at [279, 100] on button "Счета и оплаты" at bounding box center [279, 86] width 100 height 33
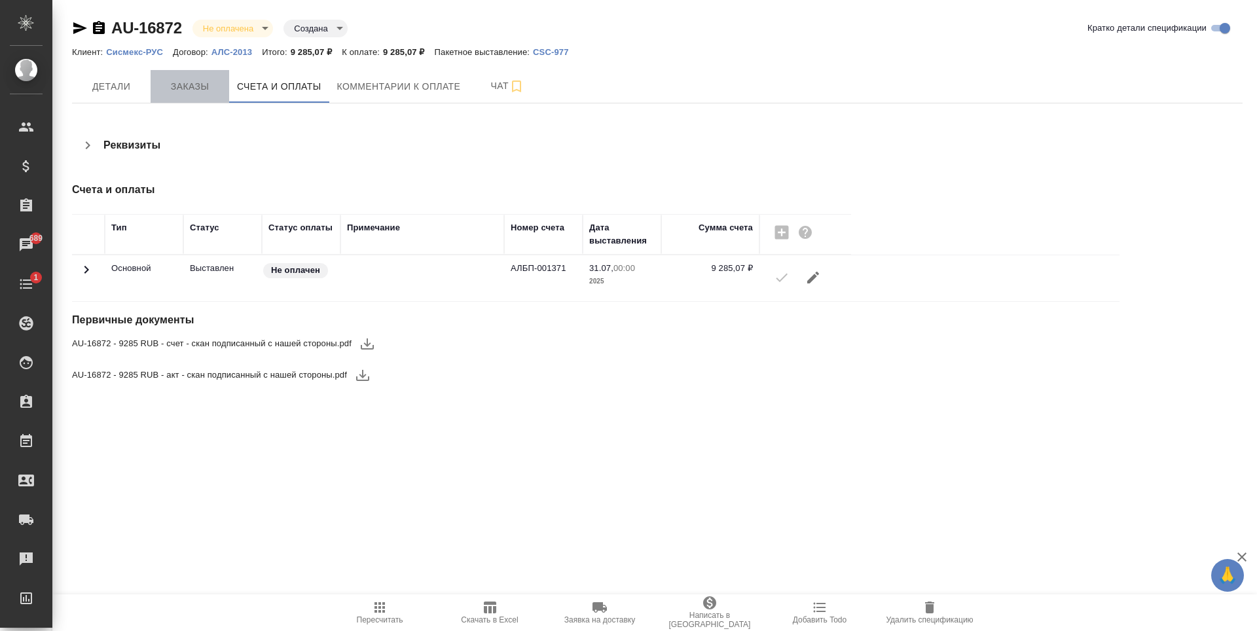
click at [200, 90] on span "Заказы" at bounding box center [189, 87] width 63 height 16
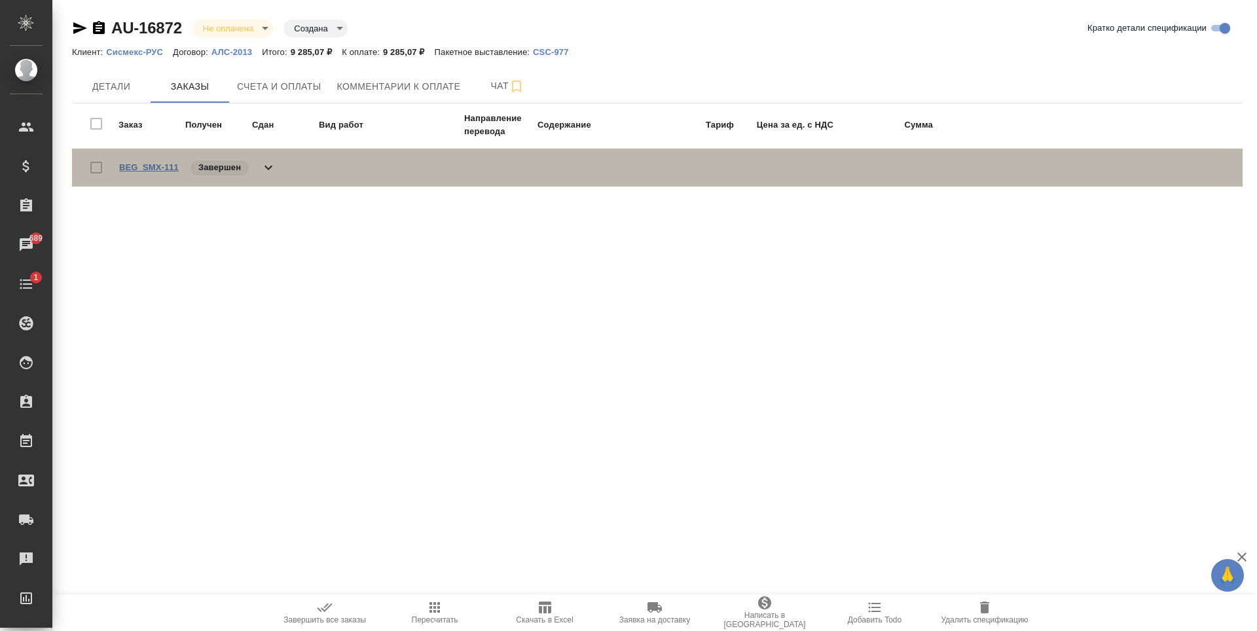
click at [166, 163] on link "BEG_SMX-111" at bounding box center [149, 167] width 60 height 10
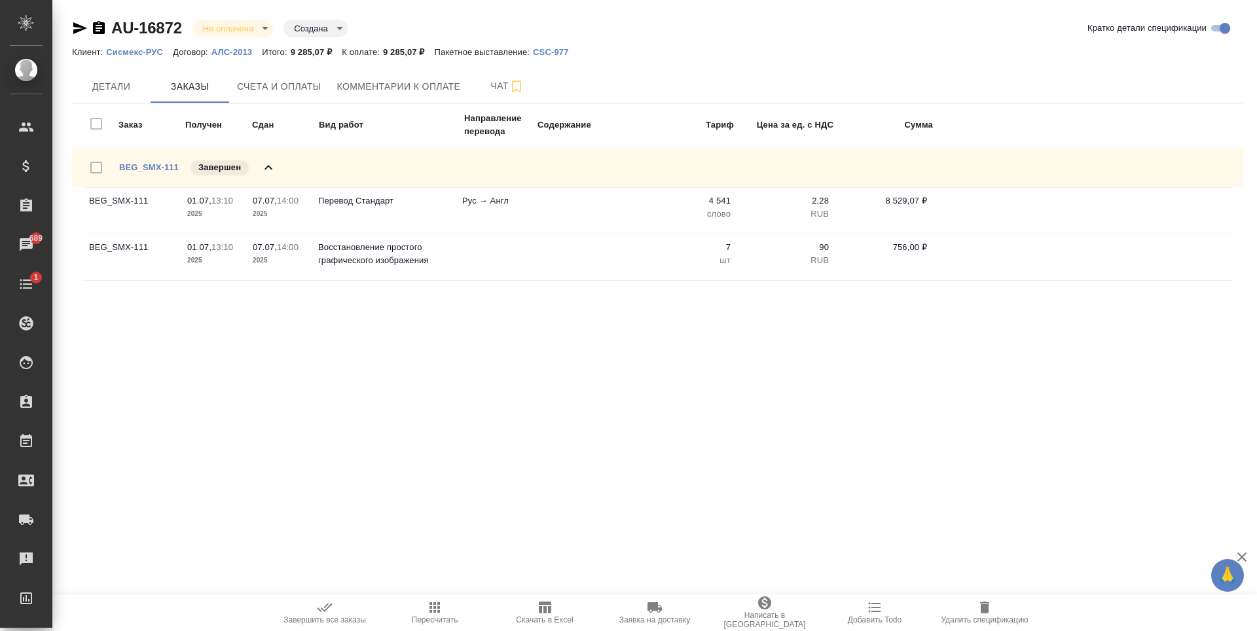
click at [555, 77] on div "Детали Заказы Счета и оплаты Комментарии к оплате Чат" at bounding box center [657, 86] width 1171 height 33
click at [131, 98] on button "Детали" at bounding box center [111, 86] width 79 height 33
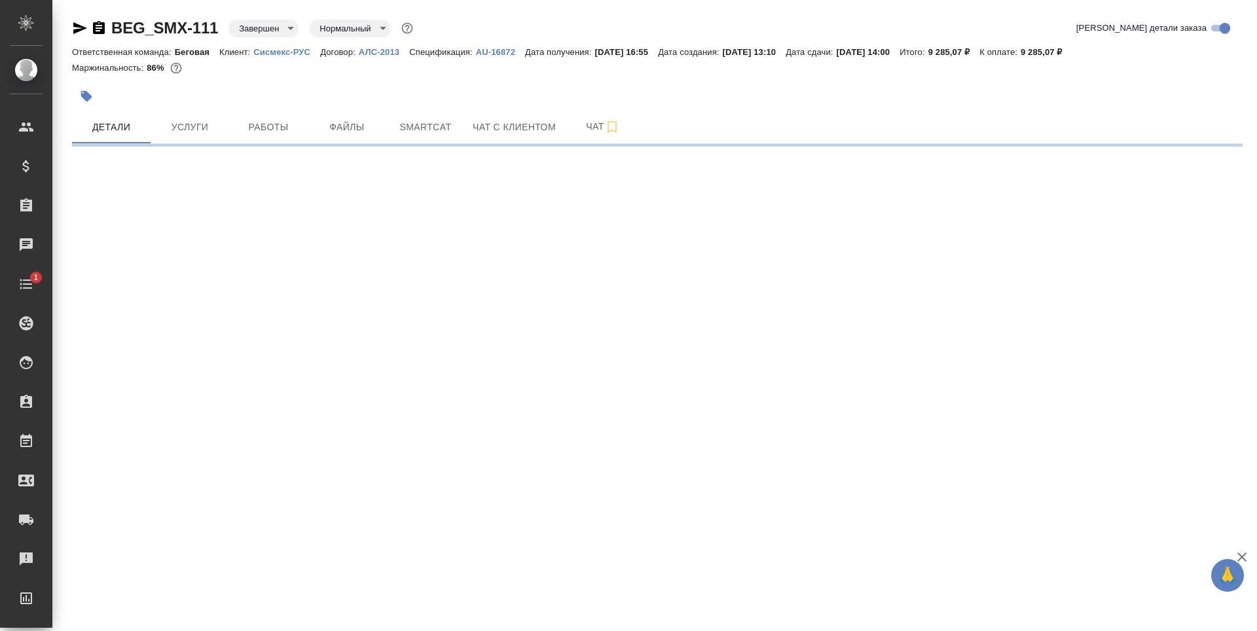
select select "RU"
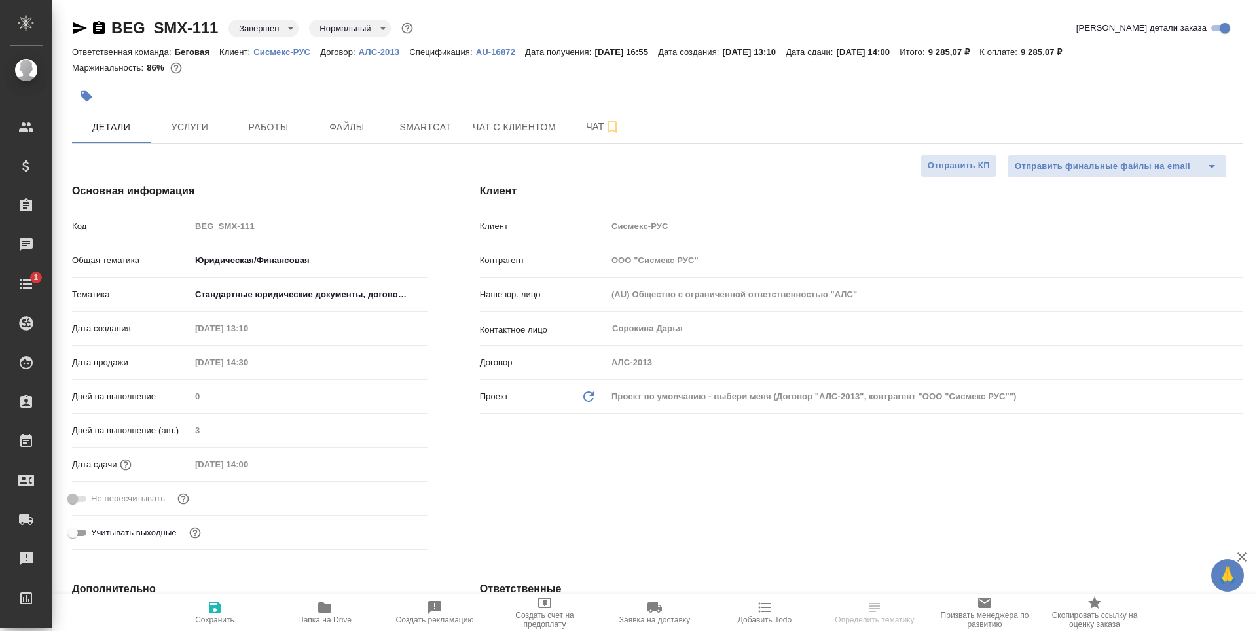
type textarea "x"
click at [192, 124] on span "Услуги" at bounding box center [189, 127] width 63 height 16
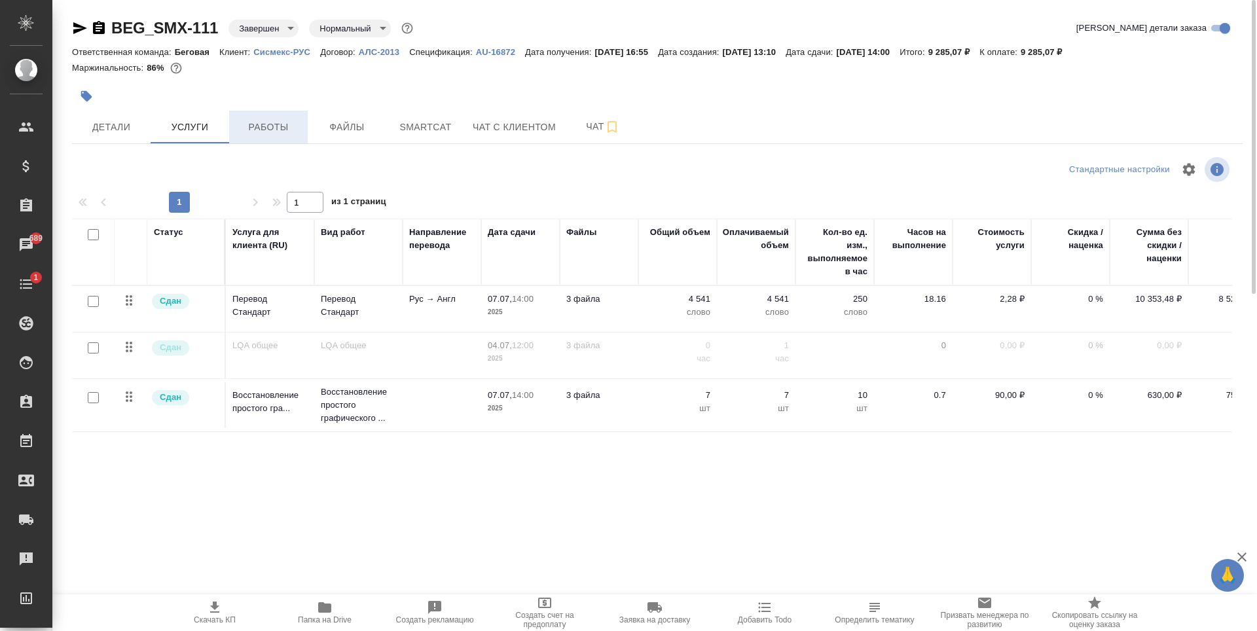
click at [291, 139] on button "Работы" at bounding box center [268, 127] width 79 height 33
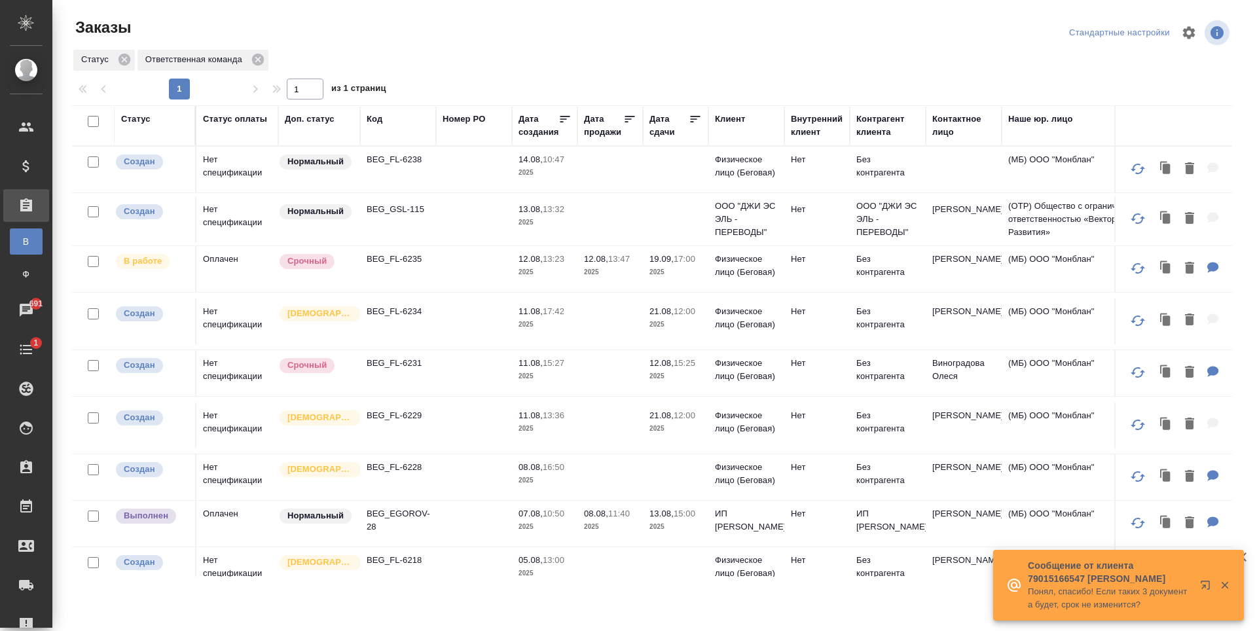
click at [775, 78] on div at bounding box center [657, 75] width 1171 height 7
click at [748, 103] on div "Заказы Стандартные настройки Статус Ответственная команда 1 1 из 1 страниц Стат…" at bounding box center [657, 292] width 1185 height 584
click at [740, 118] on div "Клиент" at bounding box center [730, 119] width 30 height 13
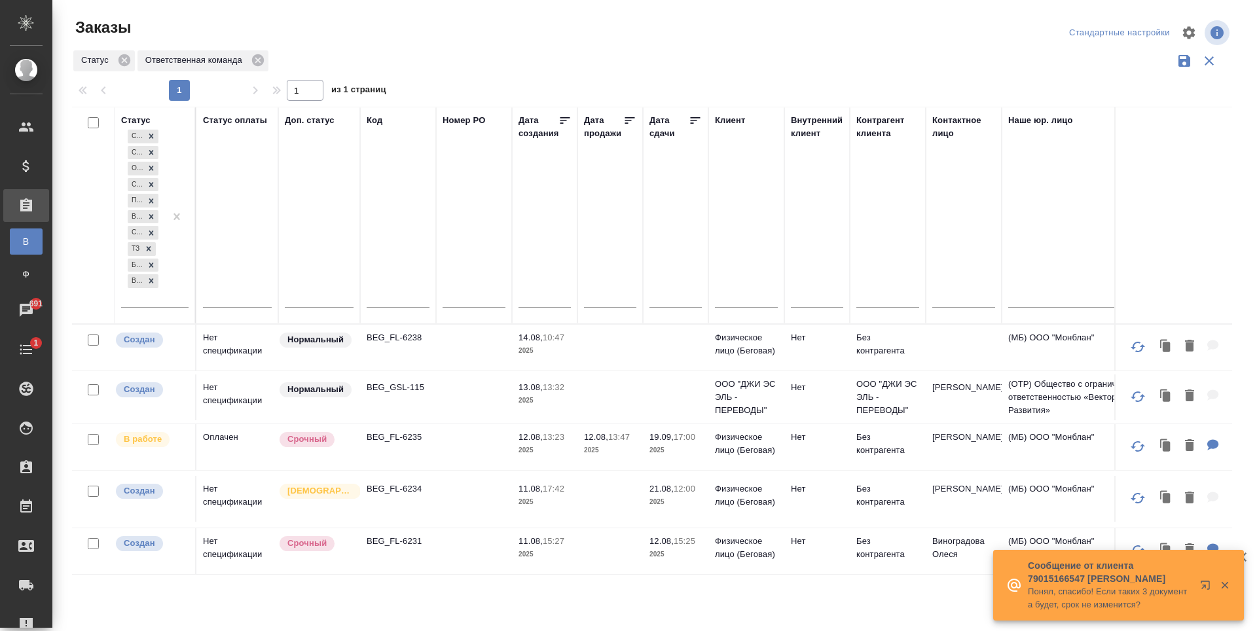
click at [741, 213] on div "Клиент" at bounding box center [746, 215] width 63 height 203
click at [743, 293] on input "text" at bounding box center [746, 299] width 63 height 16
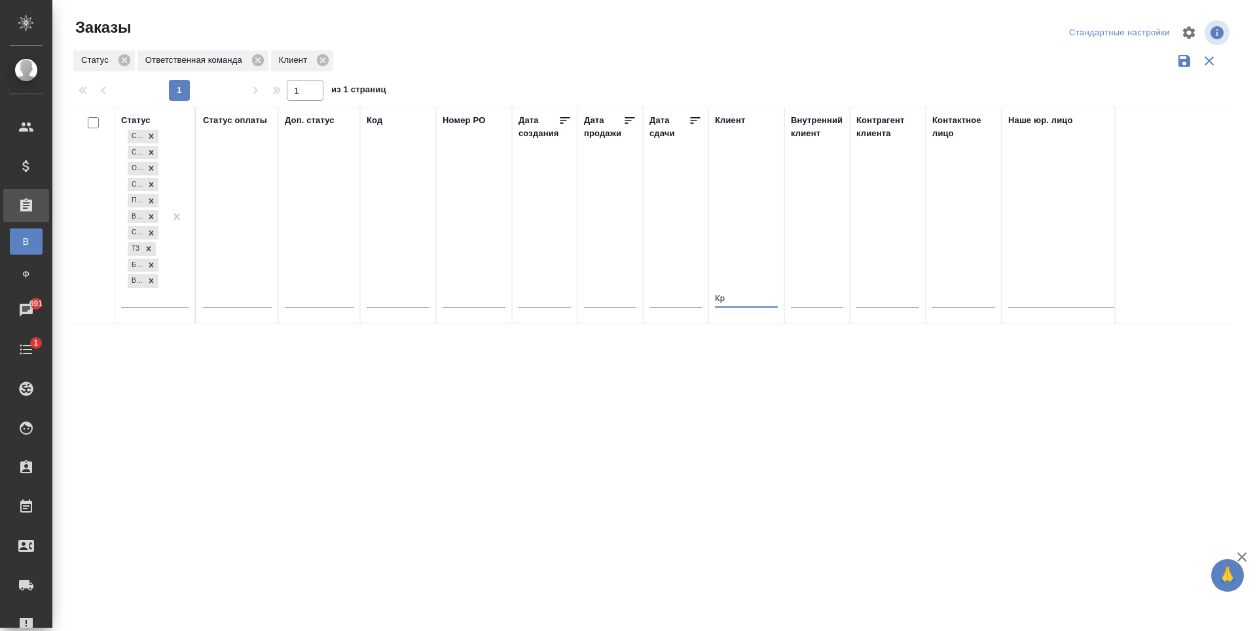
type input "К"
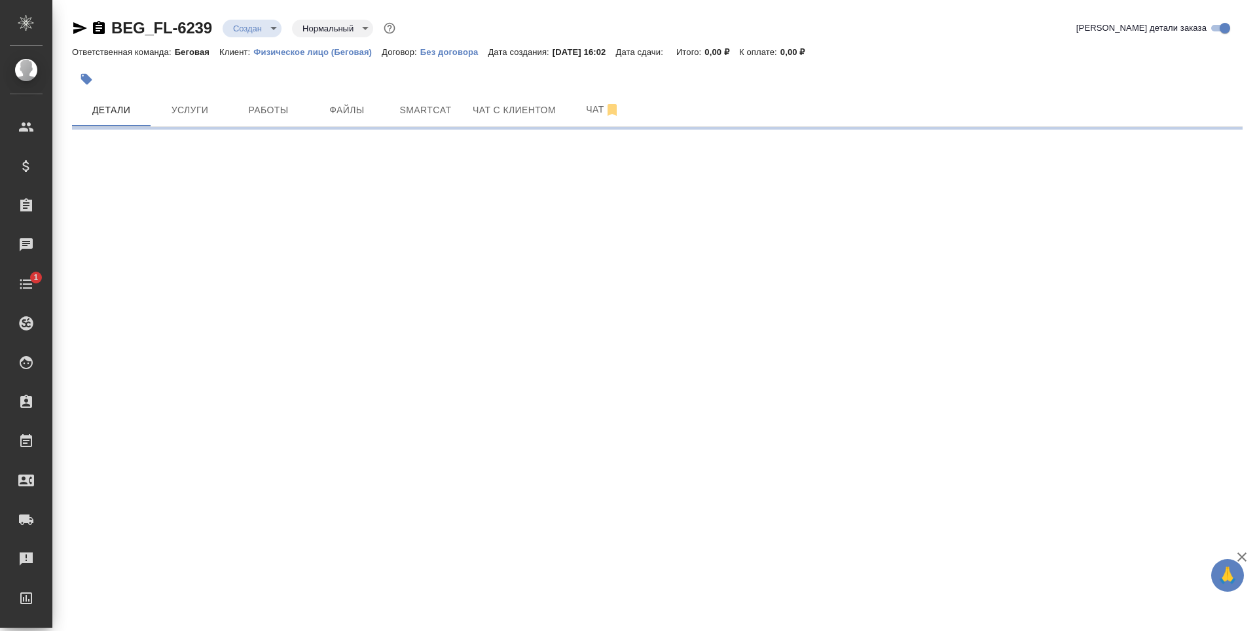
select select "RU"
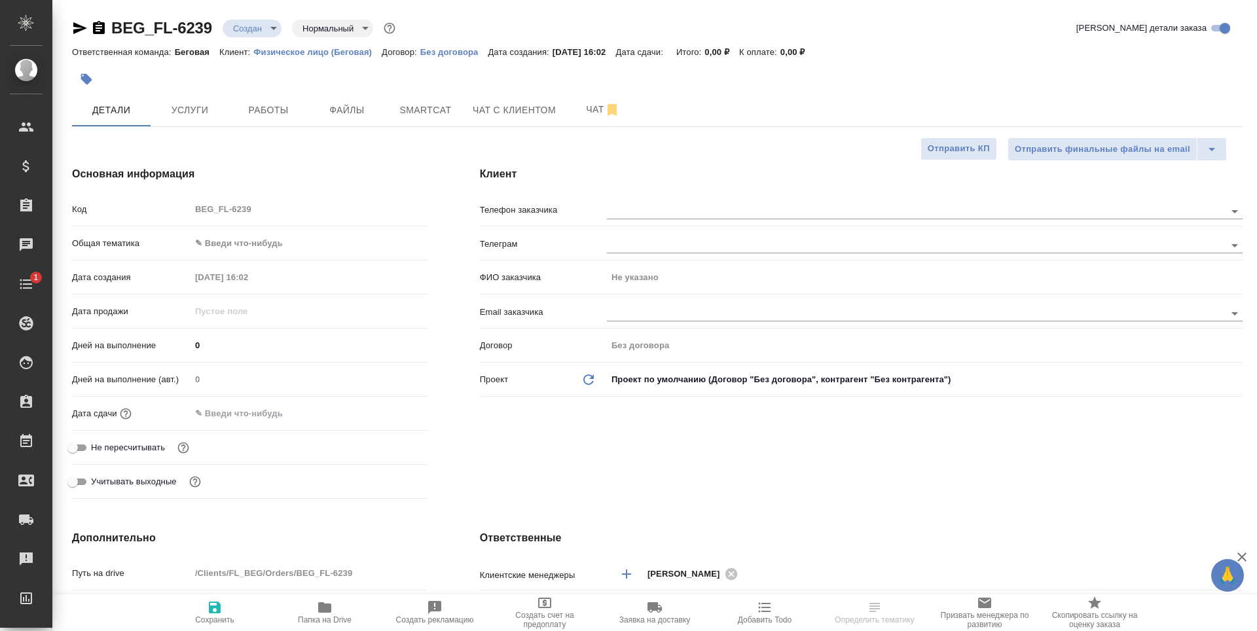
type textarea "x"
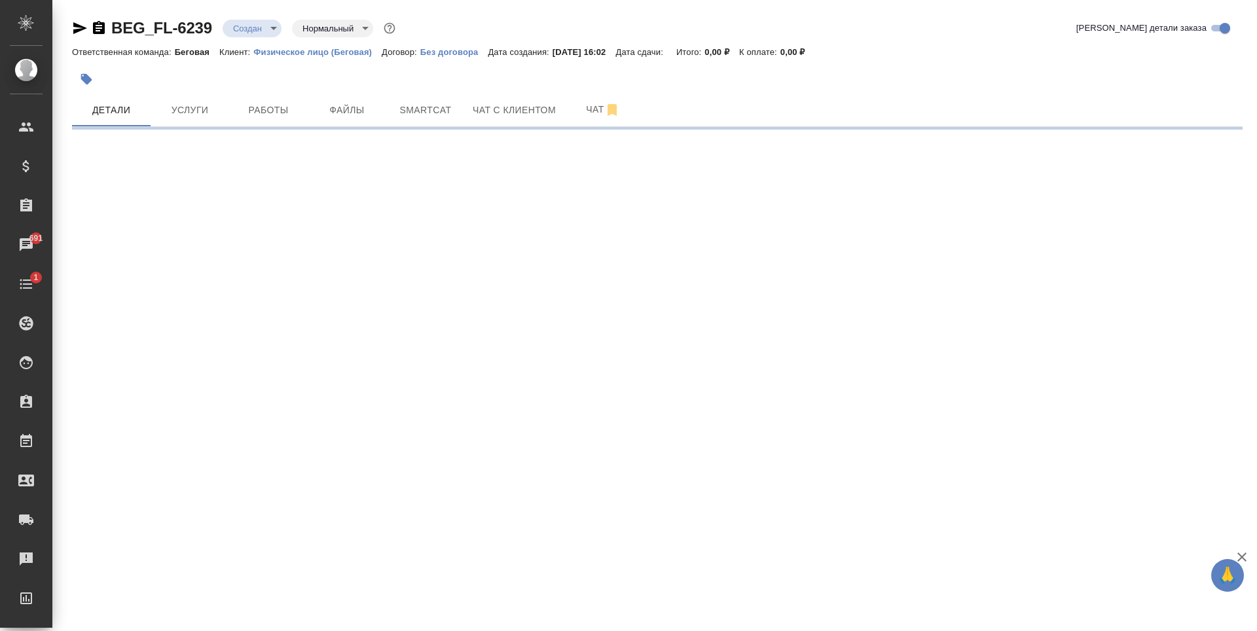
select select "RU"
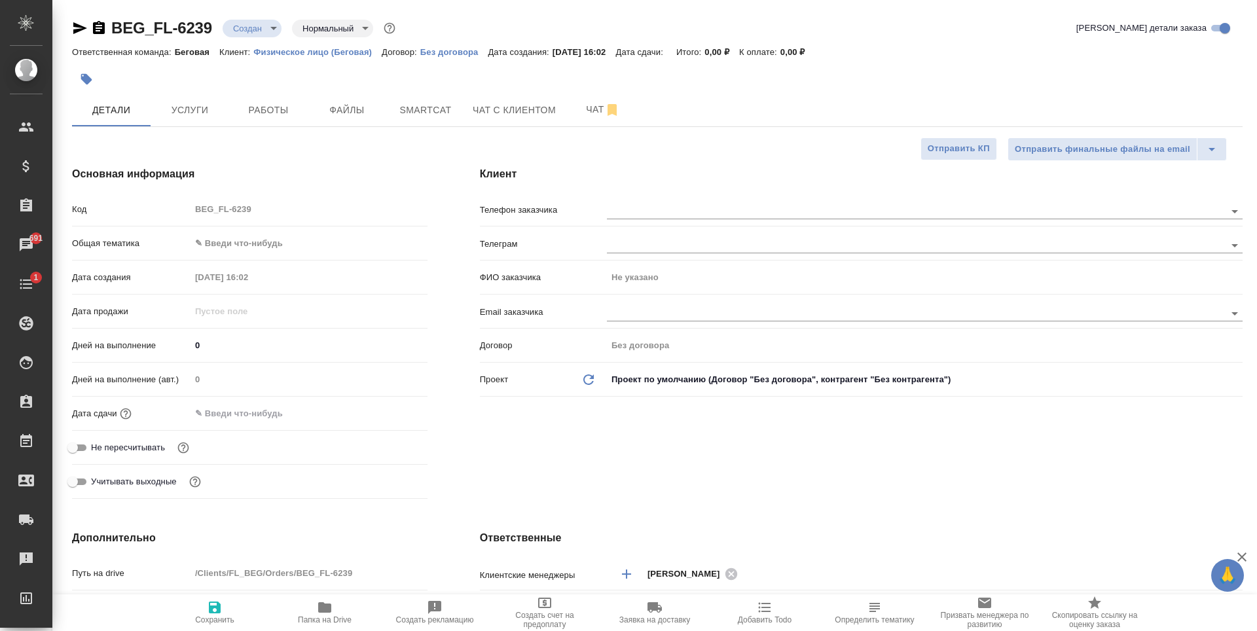
type textarea "x"
click at [199, 115] on span "Услуги" at bounding box center [189, 110] width 63 height 16
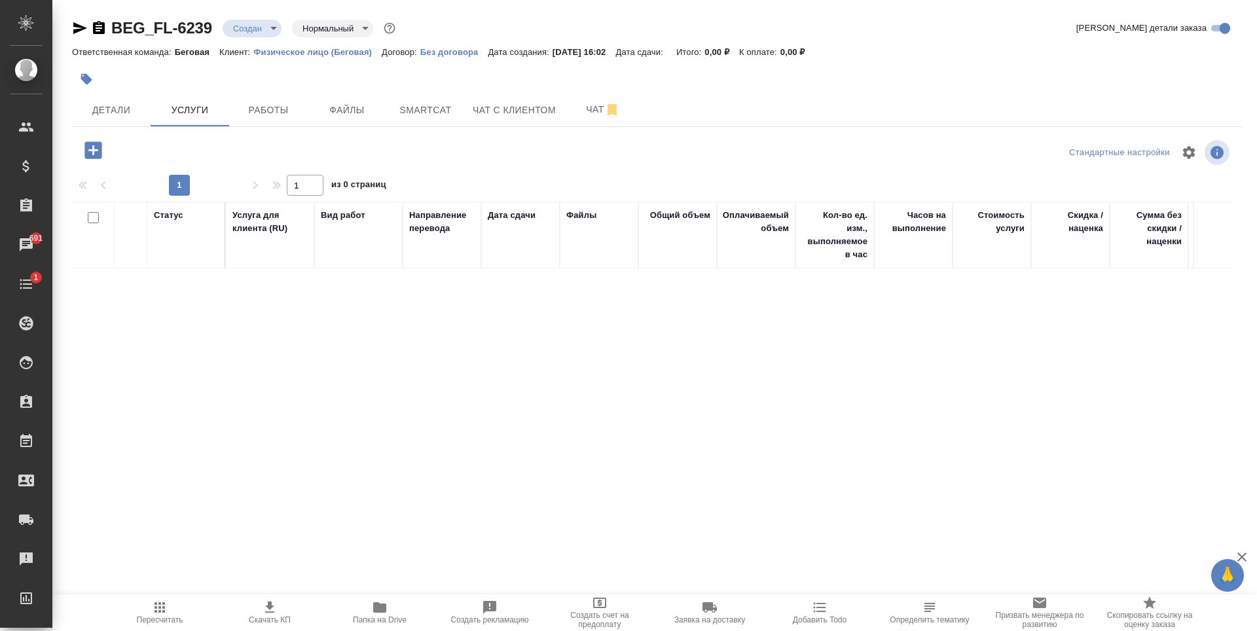
click at [97, 143] on icon "button" at bounding box center [92, 149] width 17 height 17
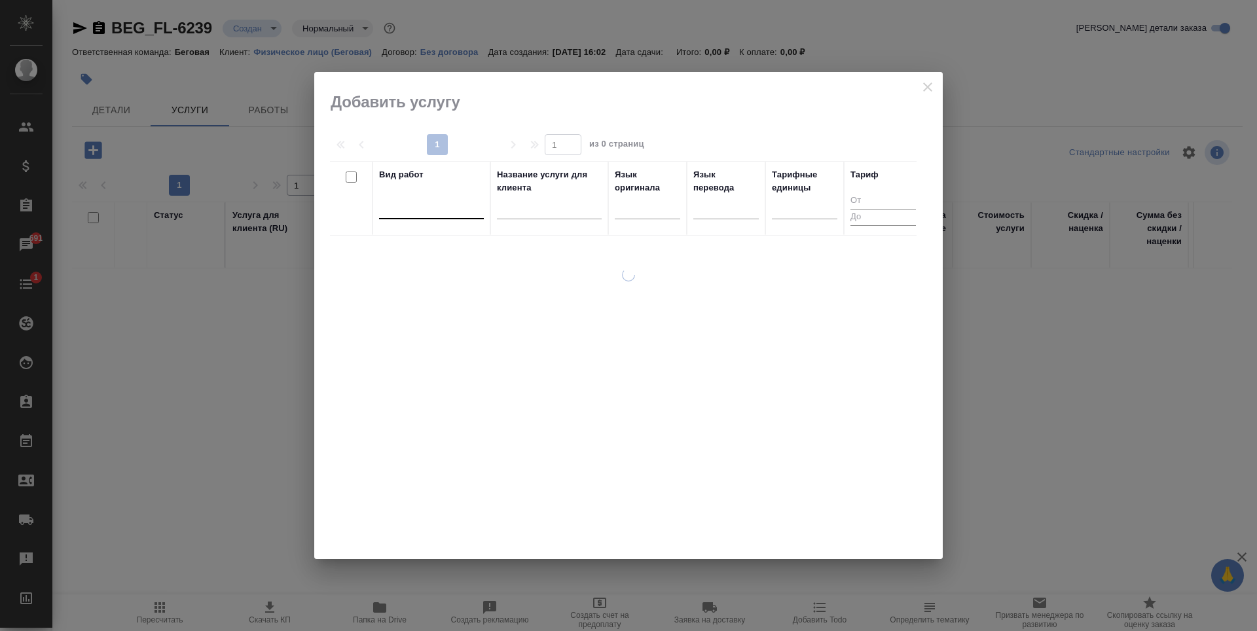
click at [438, 216] on div at bounding box center [431, 206] width 105 height 25
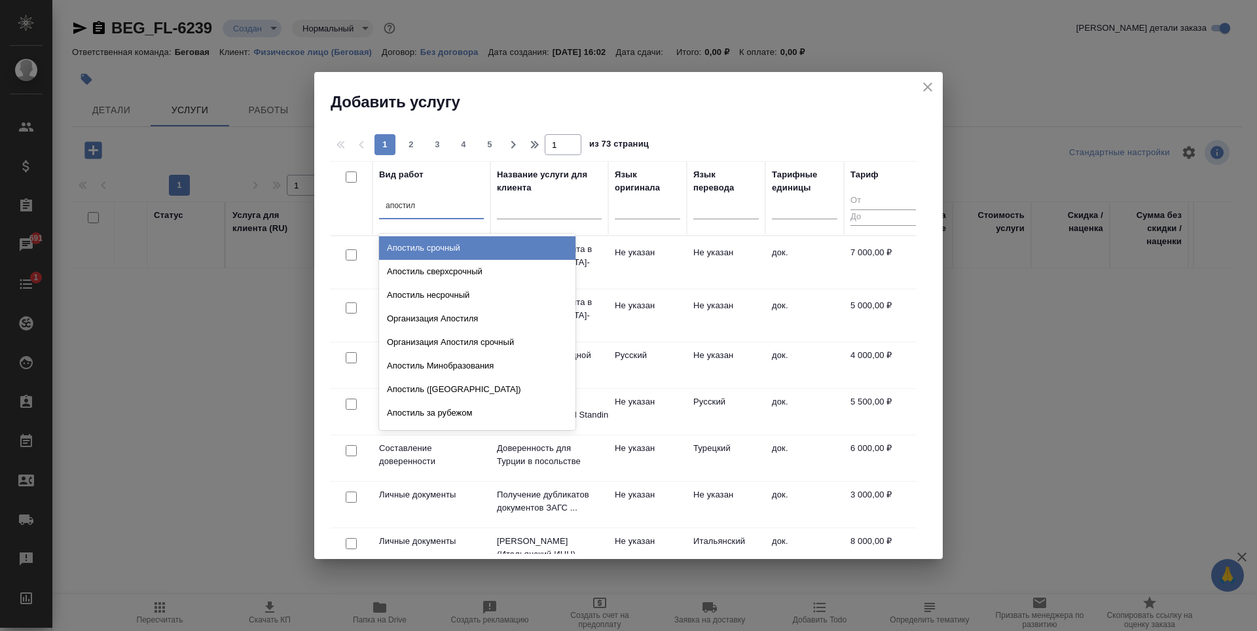
type input "апостиль"
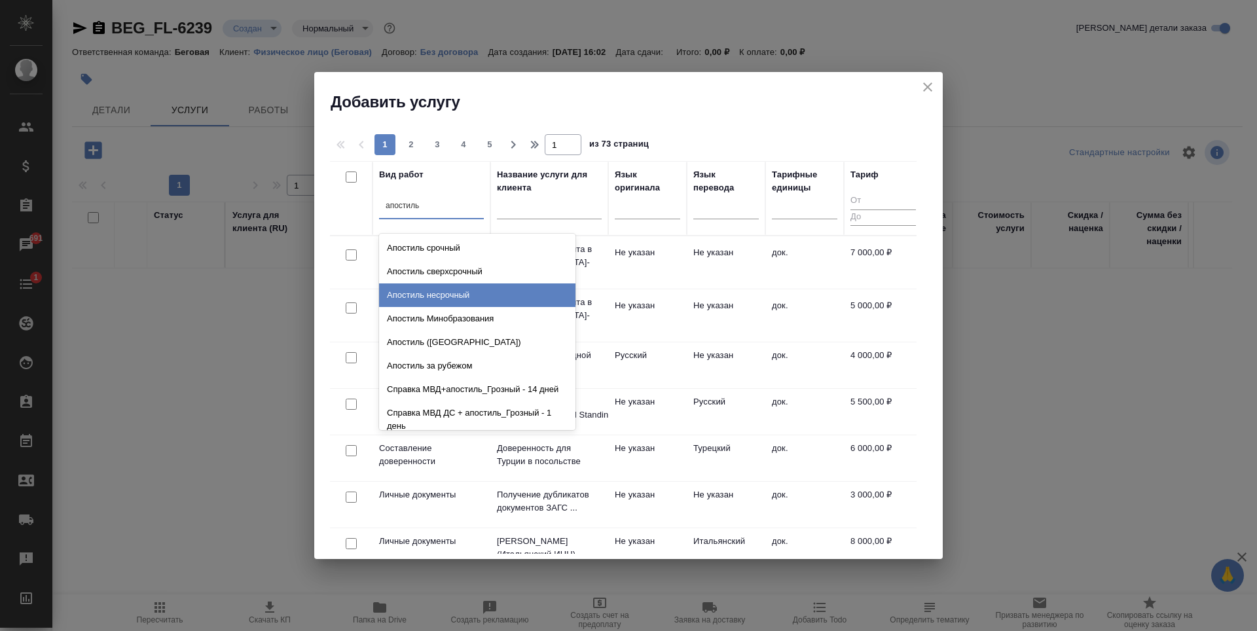
click at [480, 304] on div "Апостиль несрочный" at bounding box center [477, 296] width 196 height 24
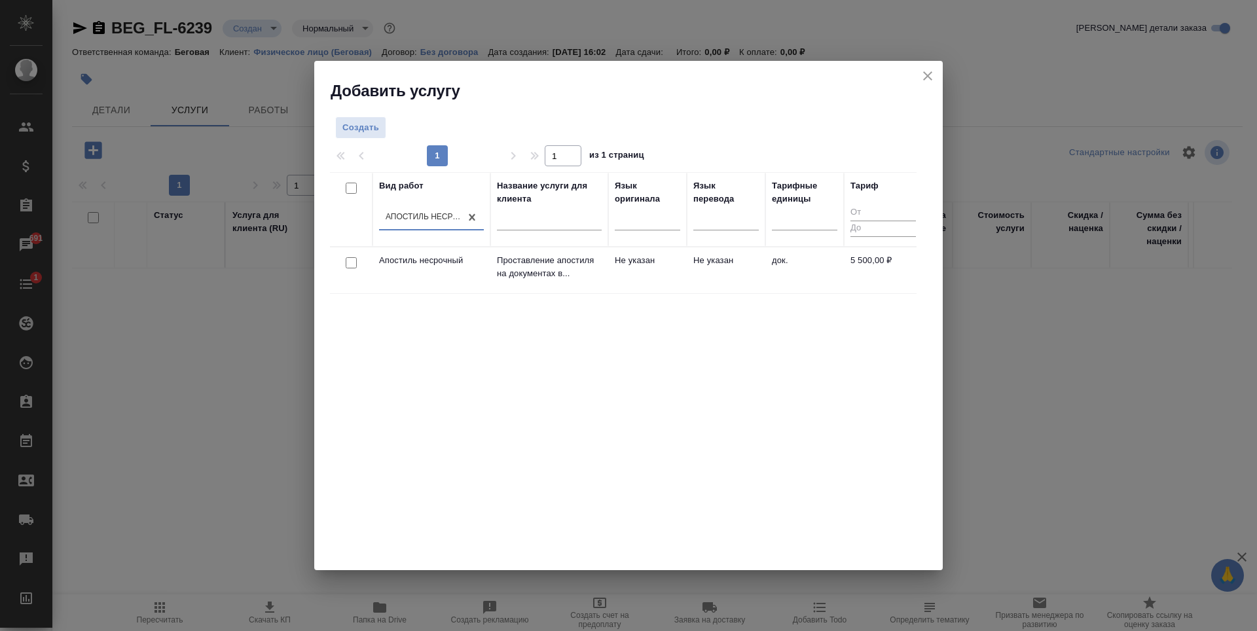
click at [790, 282] on td "док." at bounding box center [804, 270] width 79 height 46
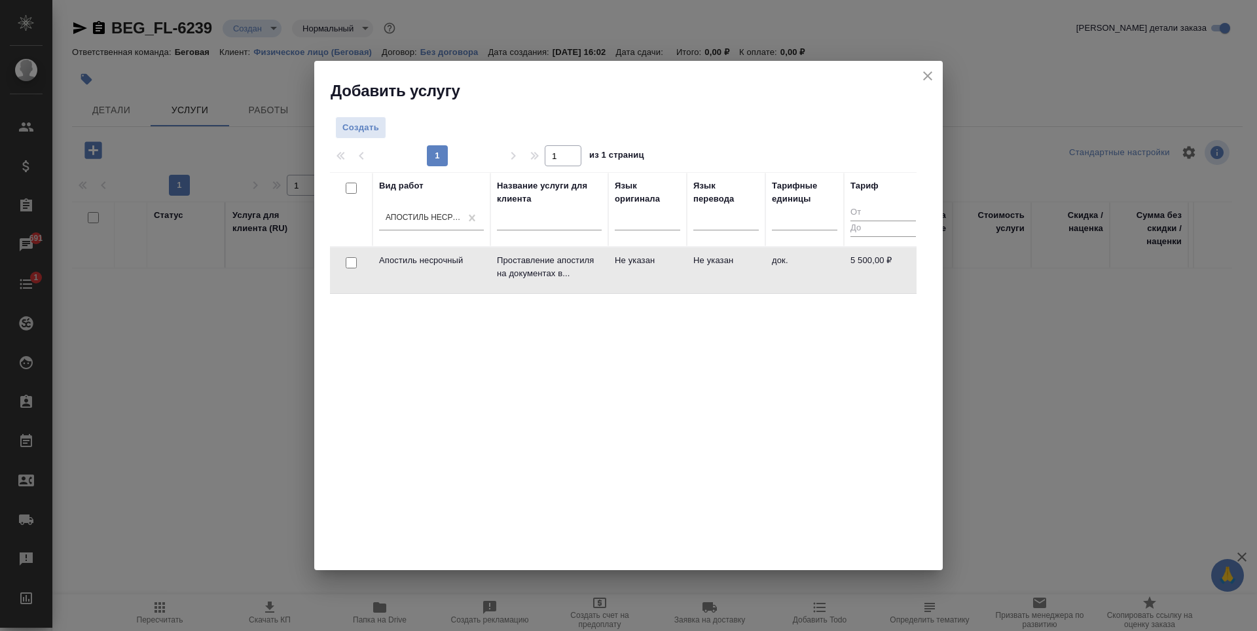
click at [790, 282] on td "док." at bounding box center [804, 270] width 79 height 46
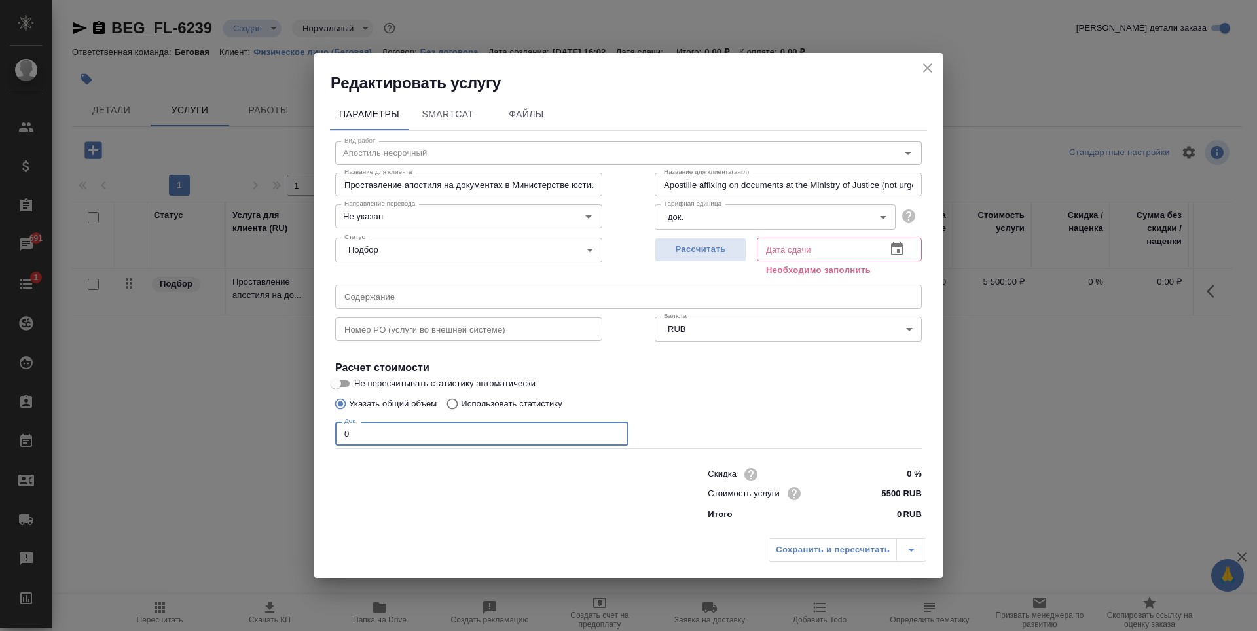
click at [485, 432] on input "0" at bounding box center [481, 434] width 293 height 24
type input "4"
click at [721, 244] on span "Рассчитать" at bounding box center [700, 249] width 77 height 15
type input "[DATE] 12:08"
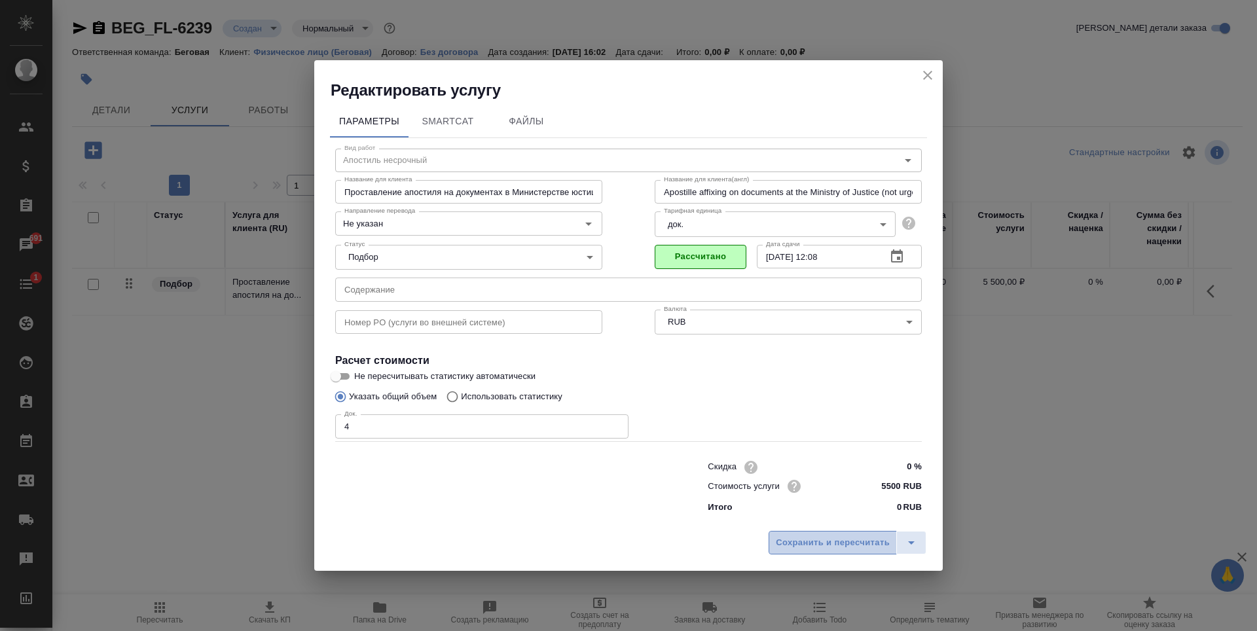
click at [819, 540] on span "Сохранить и пересчитать" at bounding box center [833, 543] width 114 height 15
